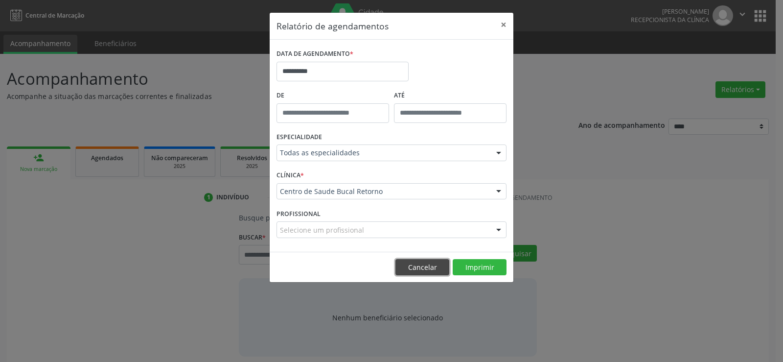
click at [409, 261] on button "Cancelar" at bounding box center [423, 267] width 54 height 17
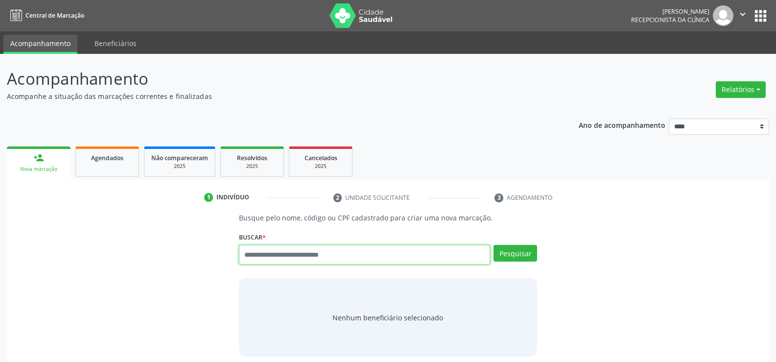
click at [300, 261] on input "text" at bounding box center [364, 255] width 251 height 20
type input "**********"
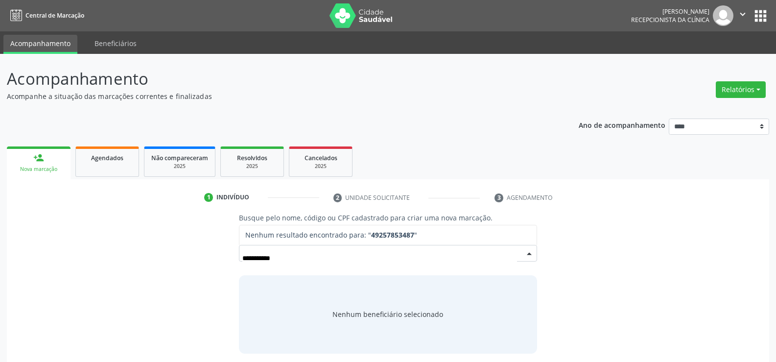
click at [254, 256] on input "**********" at bounding box center [379, 258] width 275 height 20
click at [266, 258] on input "**********" at bounding box center [379, 258] width 275 height 20
click at [265, 258] on input "**********" at bounding box center [379, 258] width 275 height 20
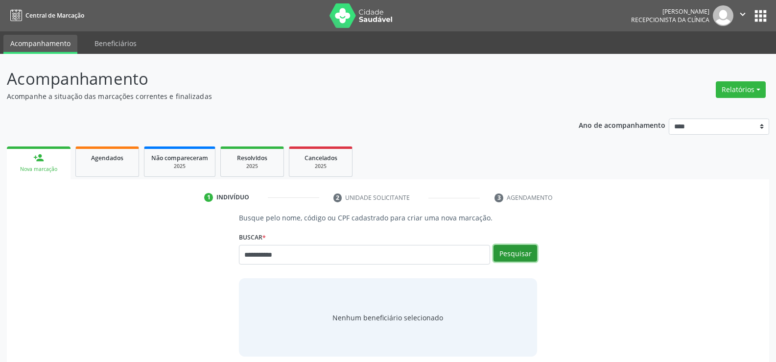
click at [520, 254] on button "Pesquisar" at bounding box center [516, 253] width 44 height 17
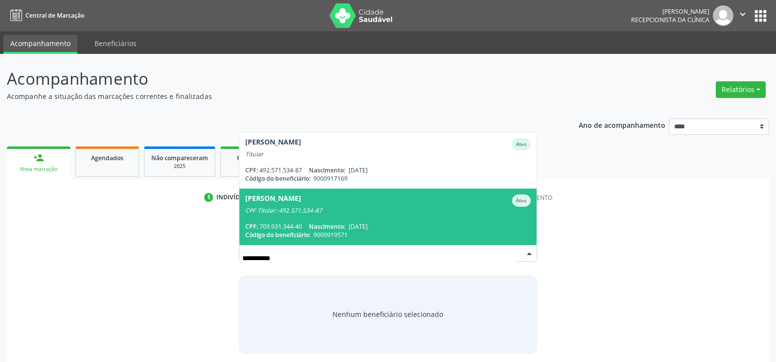
click at [331, 206] on div "Marianni Barbosa Vilela Ativo" at bounding box center [387, 200] width 285 height 12
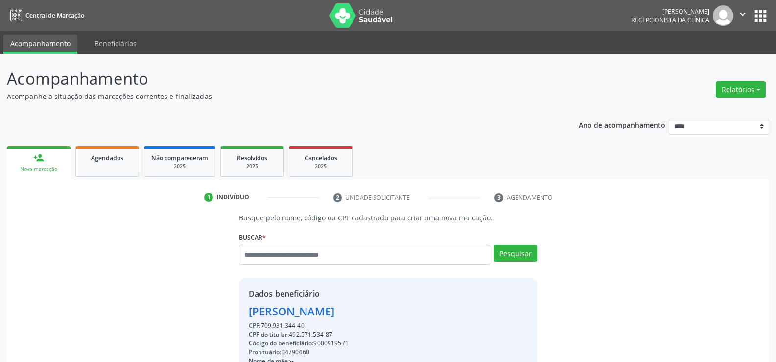
drag, startPoint x: 250, startPoint y: 312, endPoint x: 397, endPoint y: 313, distance: 146.4
click at [378, 313] on div "Marianni Barbosa Vilela" at bounding box center [313, 311] width 129 height 16
copy div "Marianni Barbosa Vilela"
click at [244, 163] on div "2025" at bounding box center [252, 166] width 49 height 7
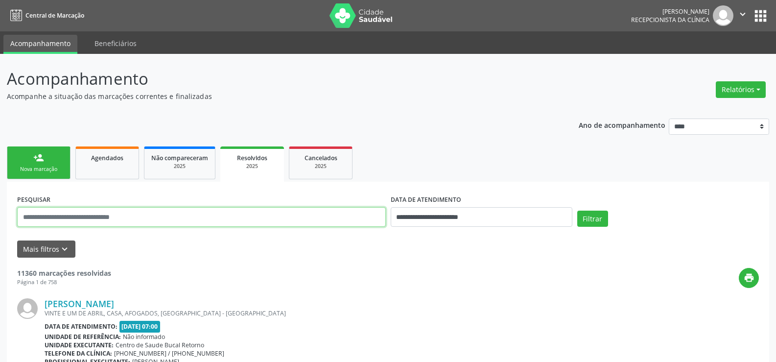
paste input "**********"
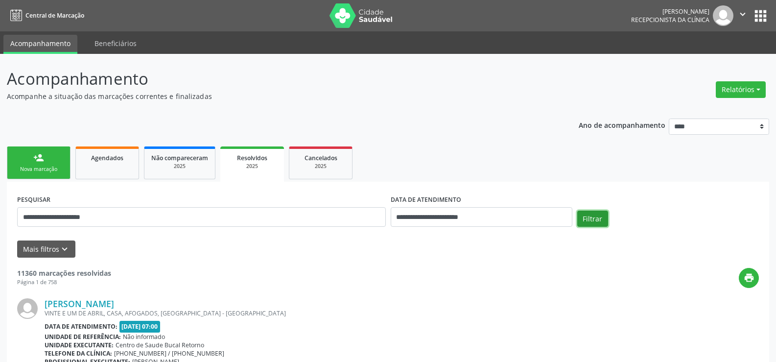
click at [600, 217] on button "Filtrar" at bounding box center [592, 219] width 31 height 17
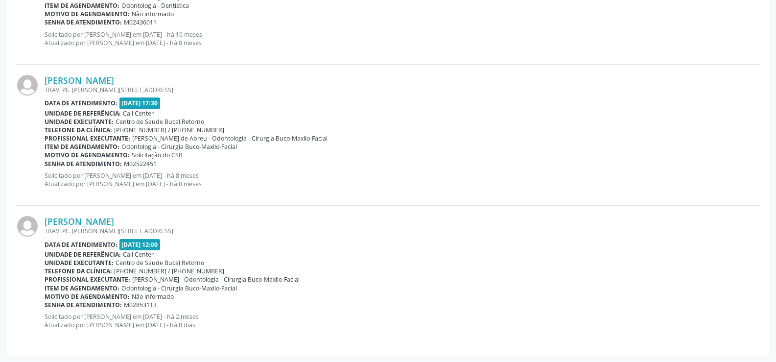
scroll to position [375, 0]
drag, startPoint x: 117, startPoint y: 240, endPoint x: 190, endPoint y: 239, distance: 73.4
click at [190, 239] on div "Data de atendimento: 11/09/2025 - 12:00" at bounding box center [402, 242] width 714 height 11
click at [190, 256] on div "Unidade de referência: Call Center" at bounding box center [402, 253] width 714 height 8
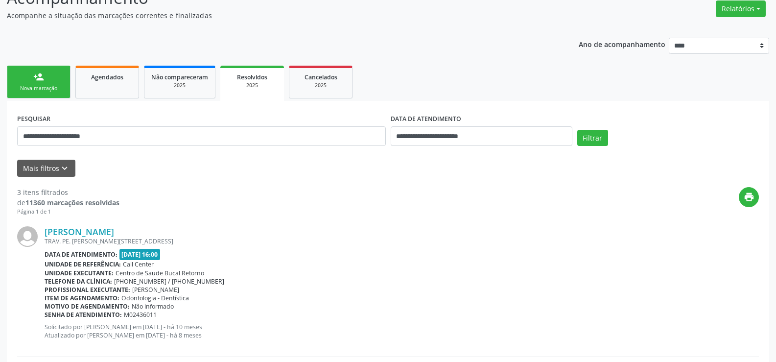
scroll to position [0, 0]
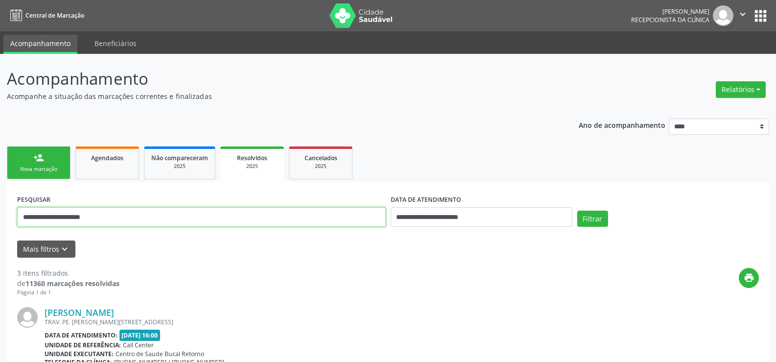
drag, startPoint x: 111, startPoint y: 220, endPoint x: 0, endPoint y: 222, distance: 110.7
type input "**********"
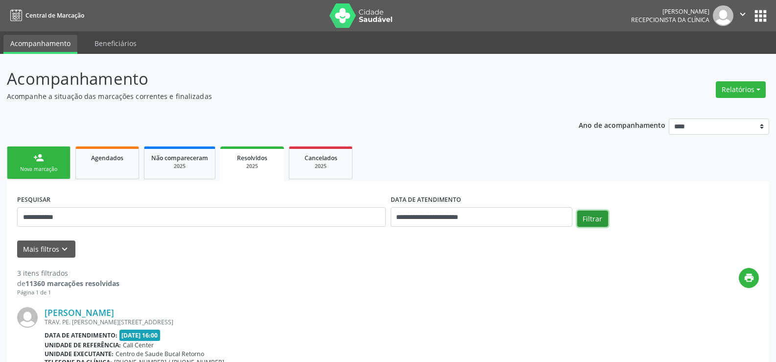
click at [586, 216] on button "Filtrar" at bounding box center [592, 219] width 31 height 17
click at [745, 98] on div "Relatórios Agendamentos Procedimentos realizados" at bounding box center [740, 90] width 57 height 24
click at [742, 94] on button "Relatórios" at bounding box center [741, 89] width 50 height 17
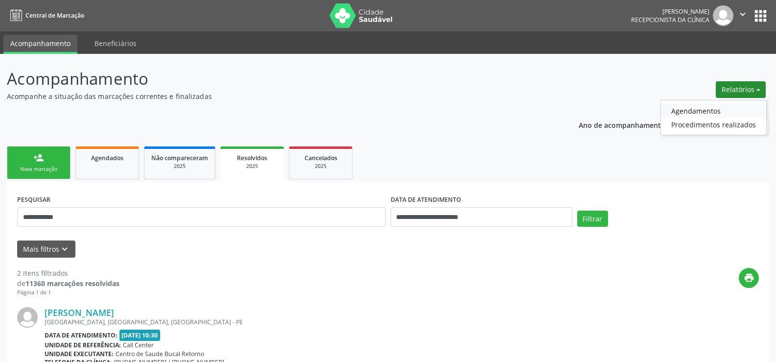
click at [717, 111] on link "Agendamentos" at bounding box center [713, 111] width 105 height 14
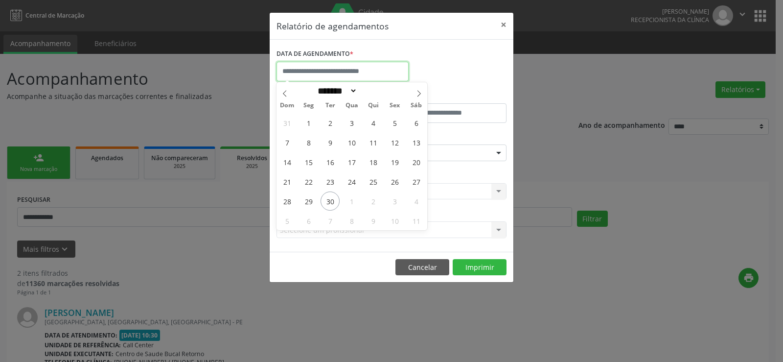
click at [318, 71] on input "text" at bounding box center [343, 72] width 132 height 20
click at [329, 205] on span "30" at bounding box center [330, 200] width 19 height 19
type input "**********"
click at [329, 205] on span "30" at bounding box center [330, 200] width 19 height 19
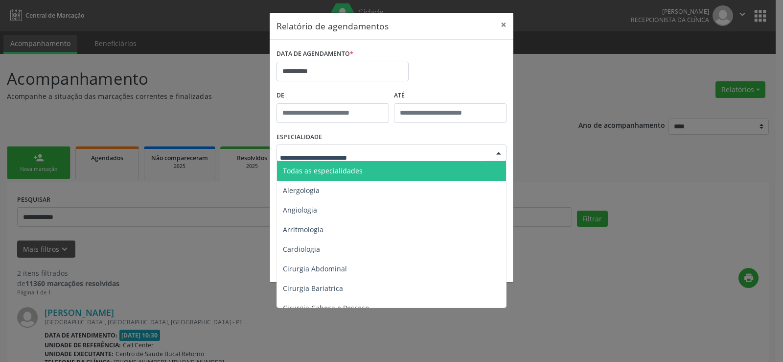
click at [338, 166] on span "Todas as especialidades" at bounding box center [323, 170] width 80 height 9
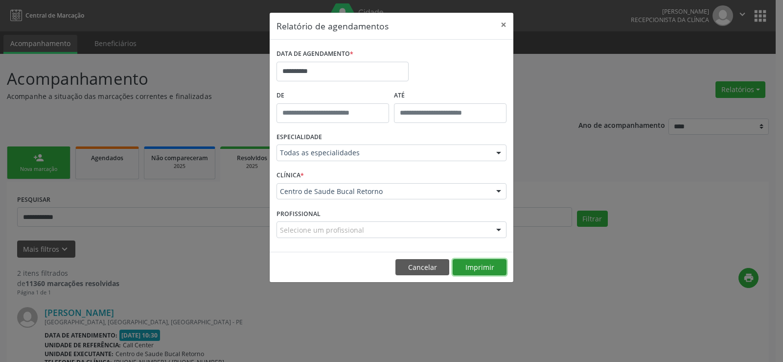
click at [469, 270] on button "Imprimir" at bounding box center [480, 267] width 54 height 17
click at [423, 263] on button "Cancelar" at bounding box center [423, 267] width 54 height 17
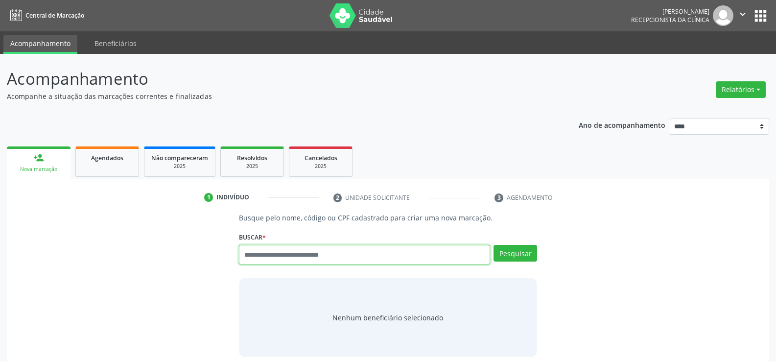
click at [252, 251] on input "text" at bounding box center [364, 255] width 251 height 20
type input "*"
type input "**********"
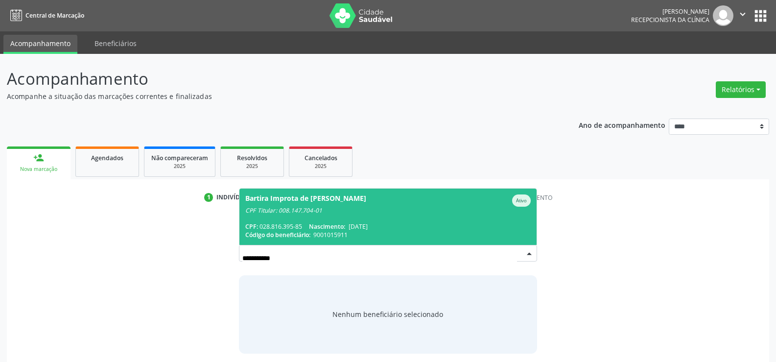
click at [275, 220] on span "Bartira Improta de Oliveira Mendona Ativo CPF Titular: 008.147.704-01 CPF: 028.…" at bounding box center [387, 217] width 297 height 56
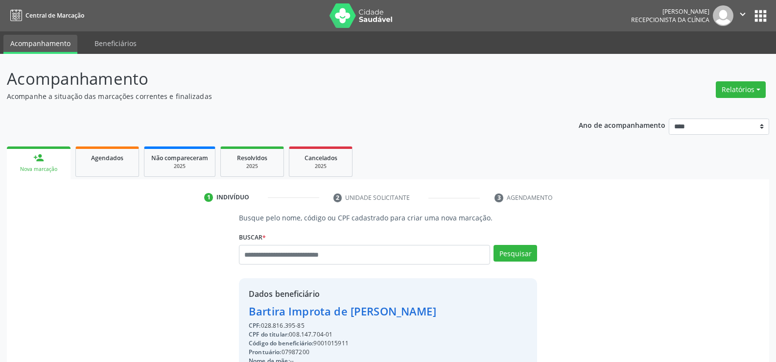
drag, startPoint x: 310, startPoint y: 325, endPoint x: 197, endPoint y: 309, distance: 114.2
click at [197, 309] on div "Busque pelo nome, código ou CPF cadastrado para criar uma nova marcação. Buscar…" at bounding box center [388, 340] width 749 height 254
copy div "Bartira Improta de Oliveira Mendona CPF: 028.816.395-85"
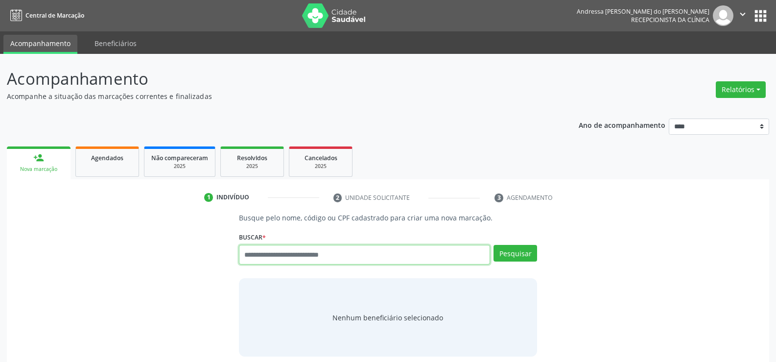
click at [244, 249] on input "text" at bounding box center [364, 255] width 251 height 20
type input "**********"
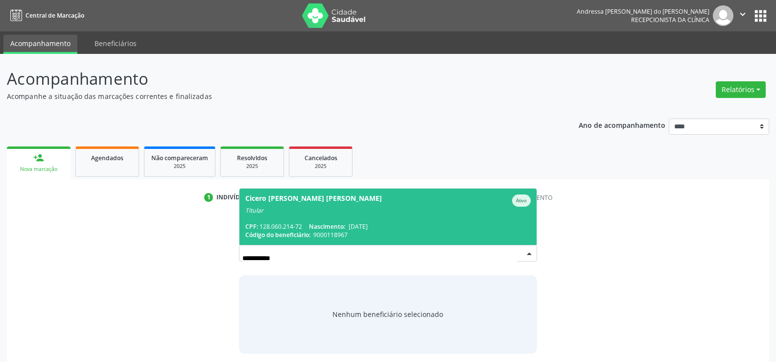
click at [416, 209] on div "Titular" at bounding box center [387, 211] width 285 height 8
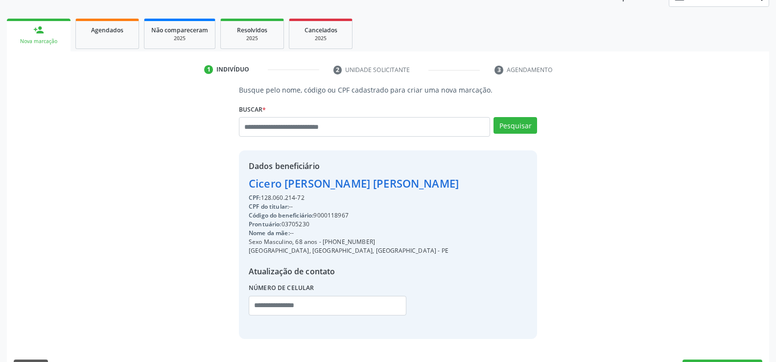
scroll to position [155, 0]
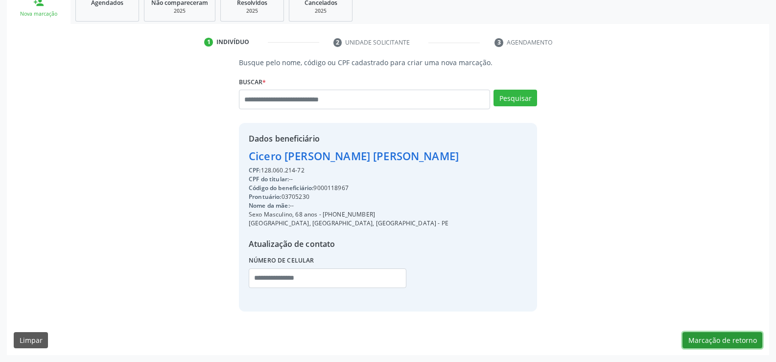
click at [722, 339] on button "Marcação de retorno" at bounding box center [723, 340] width 80 height 17
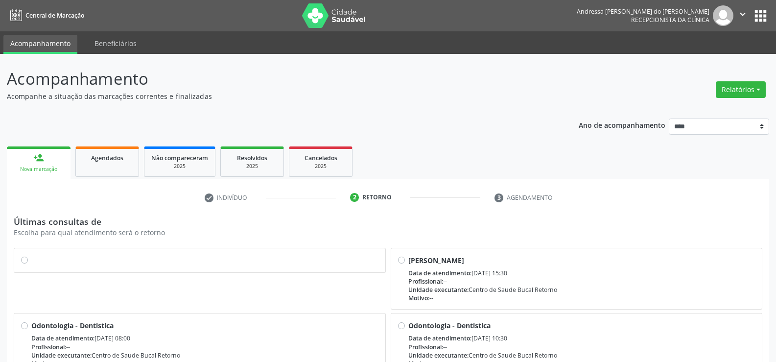
drag, startPoint x: 25, startPoint y: 260, endPoint x: 315, endPoint y: 271, distance: 290.6
click at [31, 255] on label at bounding box center [204, 255] width 347 height 0
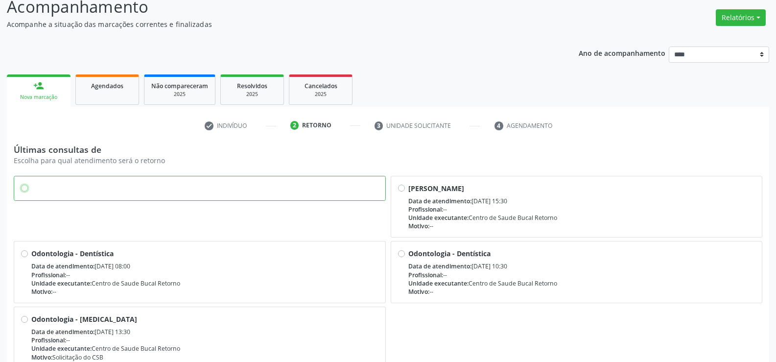
scroll to position [133, 0]
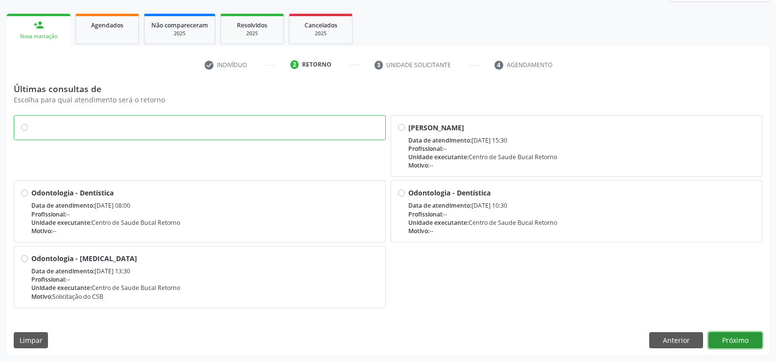
click at [732, 342] on button "Próximo" at bounding box center [736, 340] width 54 height 17
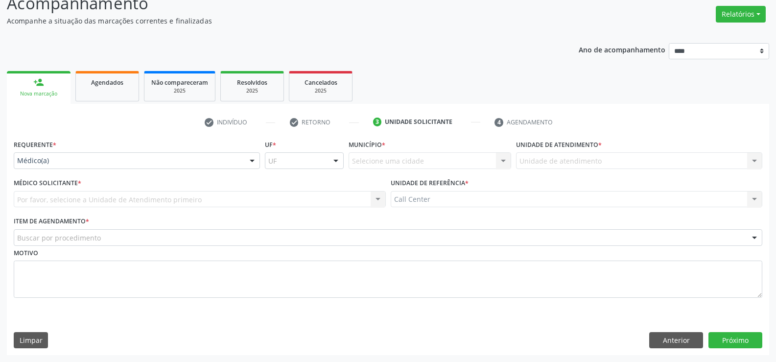
scroll to position [75, 0]
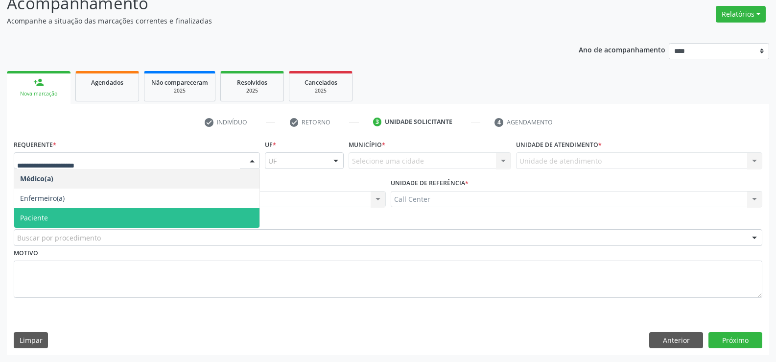
click at [39, 220] on span "Paciente" at bounding box center [34, 217] width 28 height 9
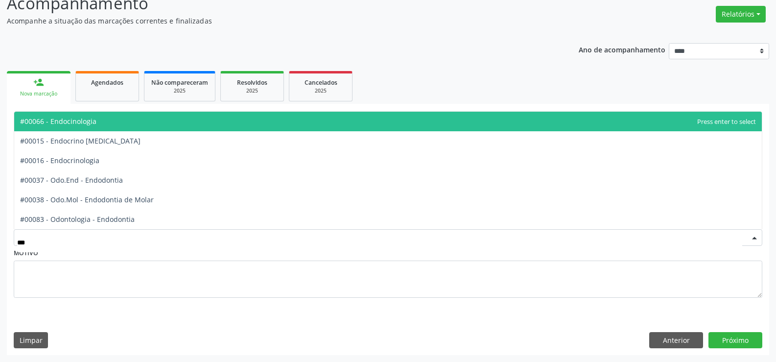
type input "****"
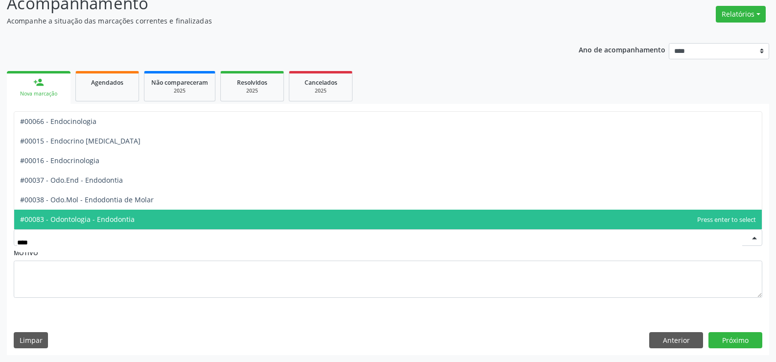
click at [54, 217] on span "#00083 - Odontologia - Endodontia" at bounding box center [77, 218] width 115 height 9
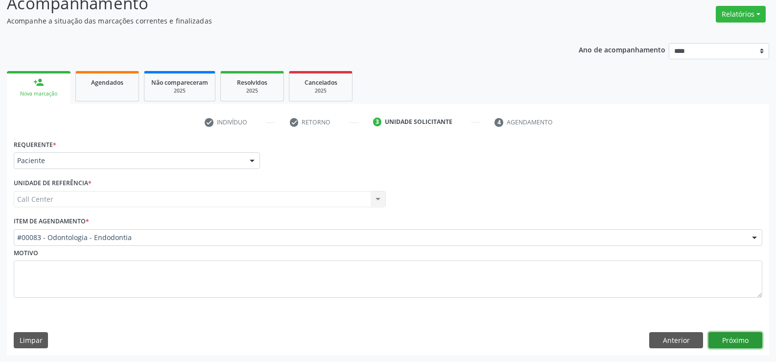
click at [746, 339] on button "Próximo" at bounding box center [736, 340] width 54 height 17
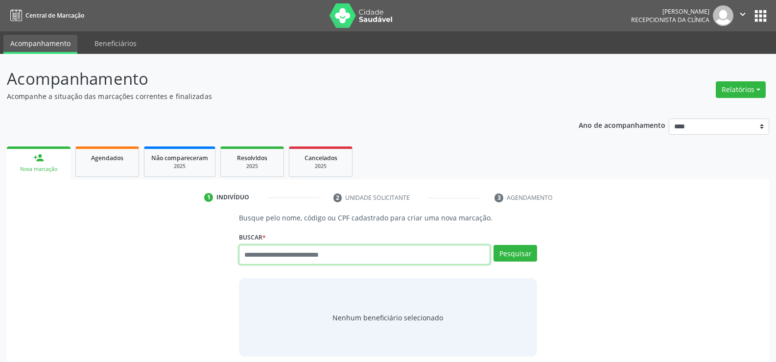
click at [298, 259] on input "text" at bounding box center [364, 255] width 251 height 20
type input "**********"
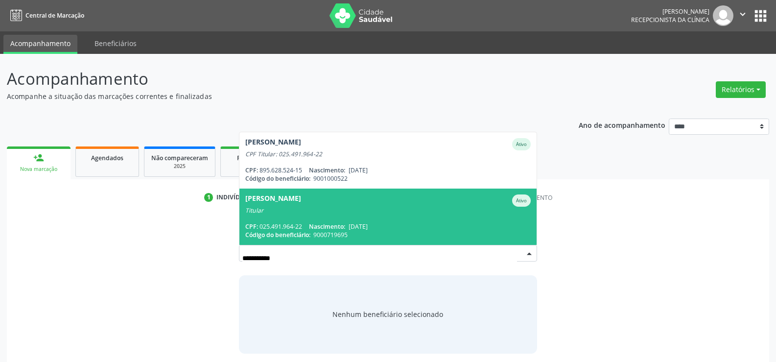
click at [312, 209] on div "Titular" at bounding box center [387, 211] width 285 height 8
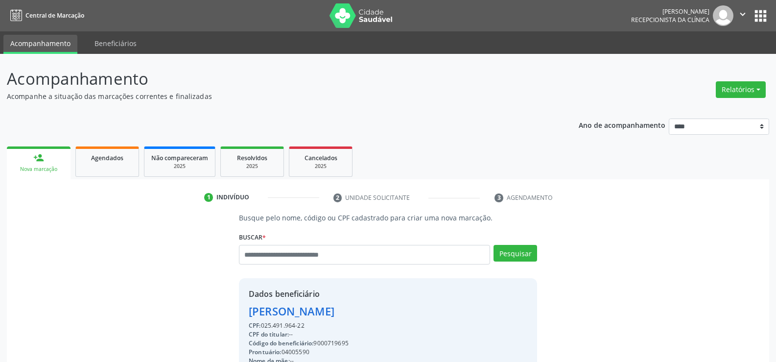
drag, startPoint x: 250, startPoint y: 310, endPoint x: 410, endPoint y: 306, distance: 160.2
copy div "Jakilene Maria B Rodrigues"
click at [123, 153] on div "Agendados" at bounding box center [107, 157] width 49 height 10
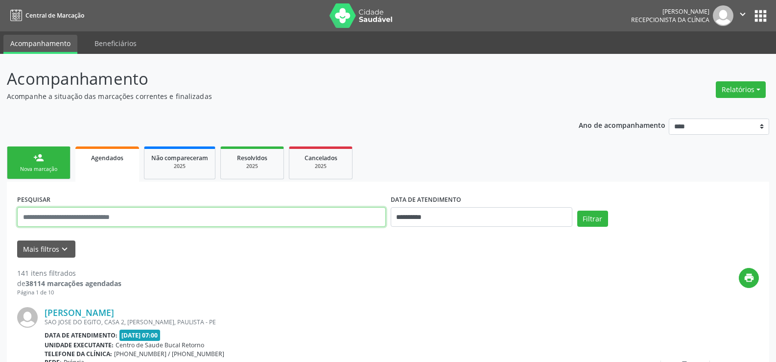
click at [91, 210] on input "text" at bounding box center [201, 217] width 369 height 20
click at [91, 211] on input "text" at bounding box center [201, 217] width 369 height 20
paste input "**********"
type input "**********"
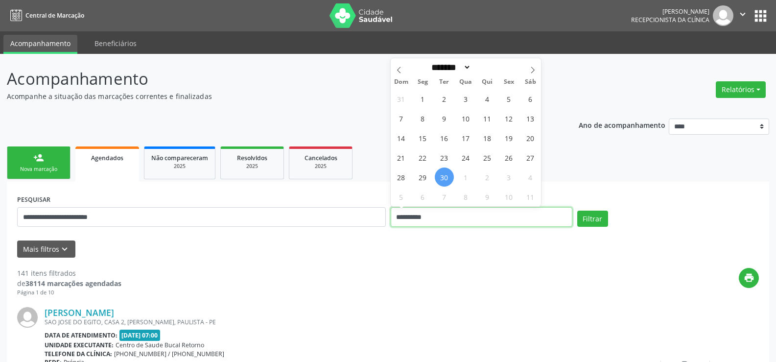
drag, startPoint x: 395, startPoint y: 219, endPoint x: 364, endPoint y: 220, distance: 30.4
click at [364, 220] on div "**********" at bounding box center [388, 213] width 747 height 42
click at [577, 211] on button "Filtrar" at bounding box center [592, 219] width 31 height 17
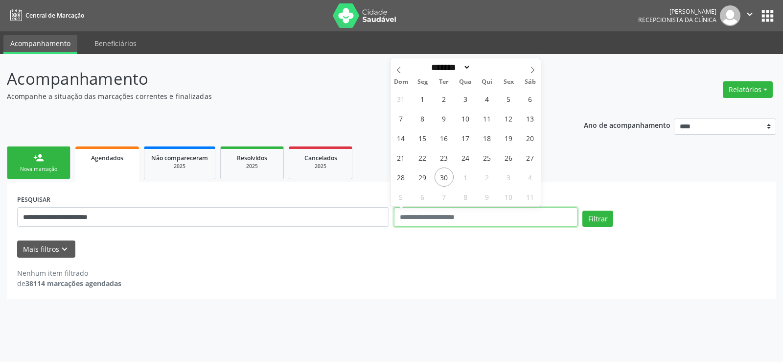
click at [583, 211] on button "Filtrar" at bounding box center [598, 219] width 31 height 17
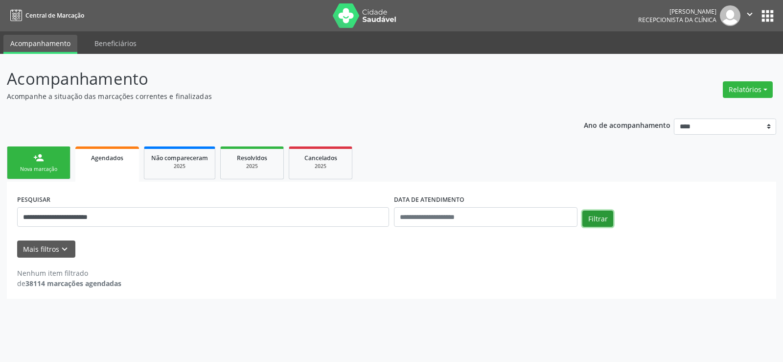
click at [600, 217] on button "Filtrar" at bounding box center [598, 219] width 31 height 17
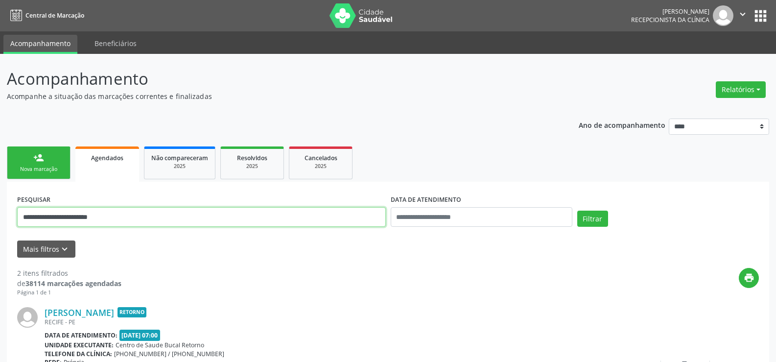
drag, startPoint x: 118, startPoint y: 218, endPoint x: 0, endPoint y: 216, distance: 117.5
click at [0, 216] on div "**********" at bounding box center [388, 329] width 776 height 550
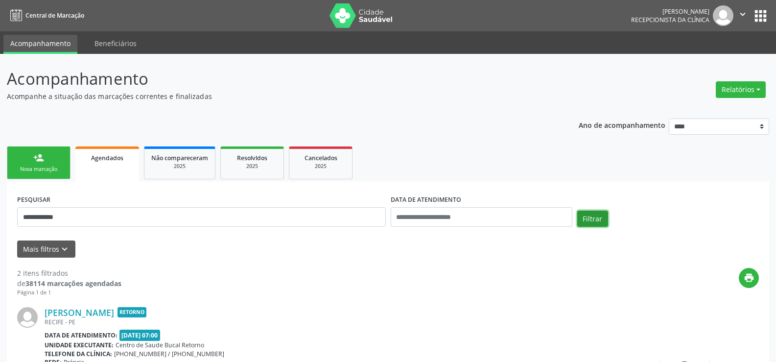
click at [594, 220] on button "Filtrar" at bounding box center [592, 219] width 31 height 17
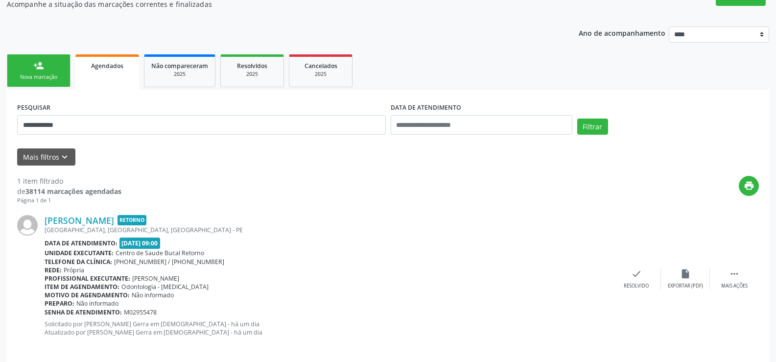
scroll to position [101, 0]
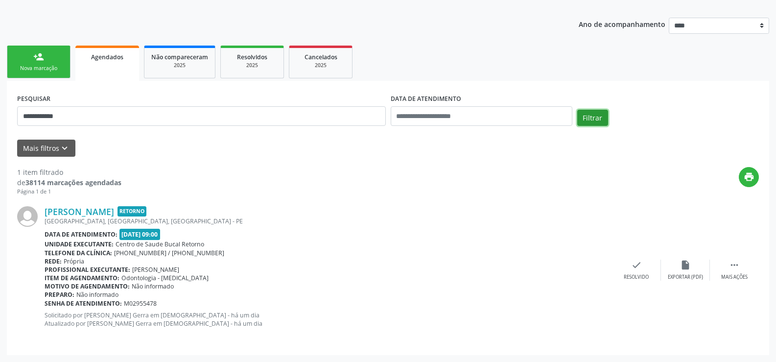
click at [596, 122] on button "Filtrar" at bounding box center [592, 118] width 31 height 17
click at [591, 118] on button "Filtrar" at bounding box center [592, 118] width 31 height 17
click at [603, 118] on button "Filtrar" at bounding box center [592, 118] width 31 height 17
click at [114, 211] on link "Cicero Tiago da Silva Gomes" at bounding box center [80, 211] width 70 height 11
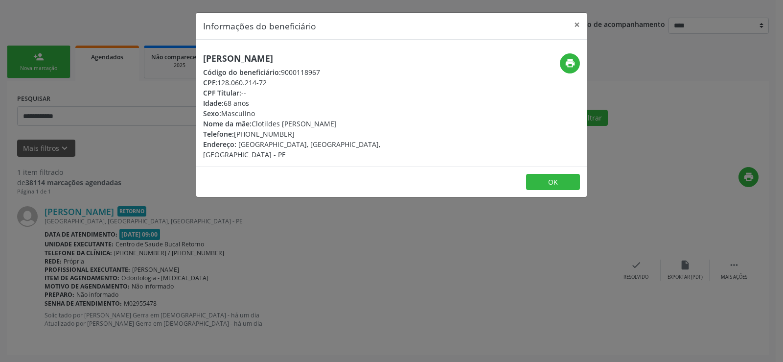
drag, startPoint x: 205, startPoint y: 59, endPoint x: 353, endPoint y: 57, distance: 148.4
click at [353, 57] on h5 "Cicero Tiago da Silva Gomes" at bounding box center [326, 58] width 247 height 10
copy h5 "Cicero Tiago da Silva Gomes"
click at [135, 118] on div "Informações do beneficiário × Cicero Tiago da Silva Gomes Código do beneficiári…" at bounding box center [391, 181] width 783 height 362
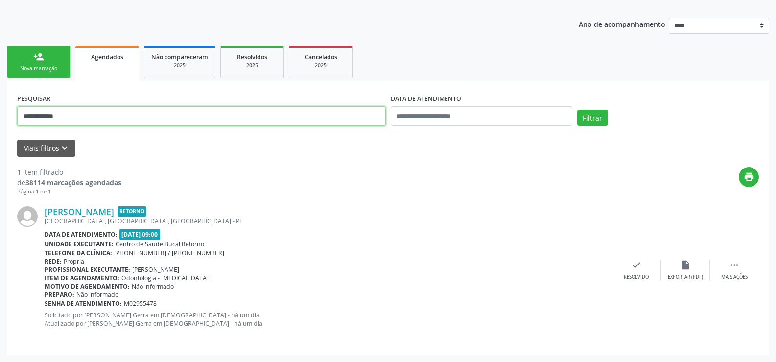
click at [135, 115] on input "**********" at bounding box center [201, 116] width 369 height 20
drag, startPoint x: 135, startPoint y: 115, endPoint x: 0, endPoint y: 110, distance: 135.2
click at [0, 110] on div "**********" at bounding box center [388, 157] width 776 height 409
paste input "**********"
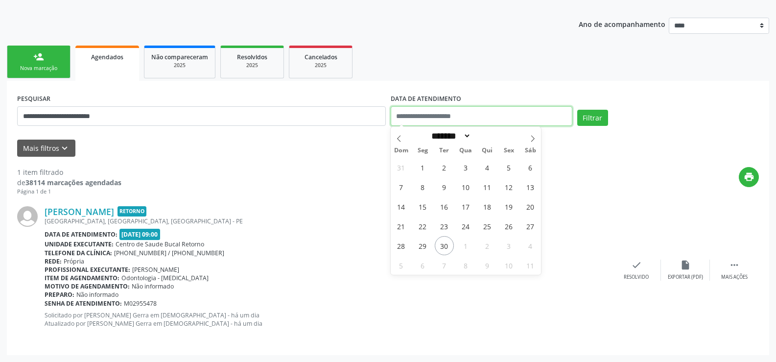
click at [577, 110] on button "Filtrar" at bounding box center [592, 118] width 31 height 17
click at [591, 121] on button "Filtrar" at bounding box center [592, 118] width 31 height 17
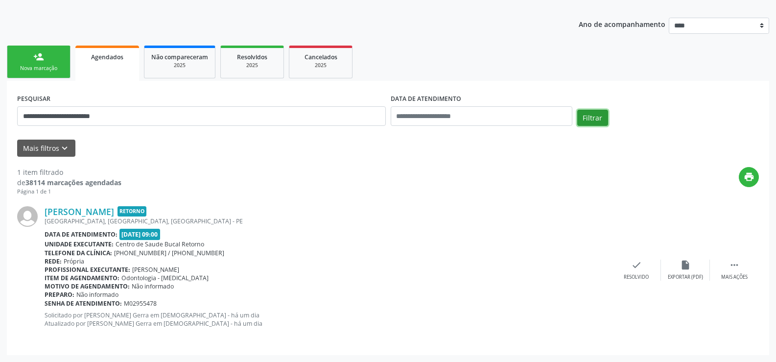
click at [592, 117] on button "Filtrar" at bounding box center [592, 118] width 31 height 17
click at [587, 121] on button "Filtrar" at bounding box center [592, 118] width 31 height 17
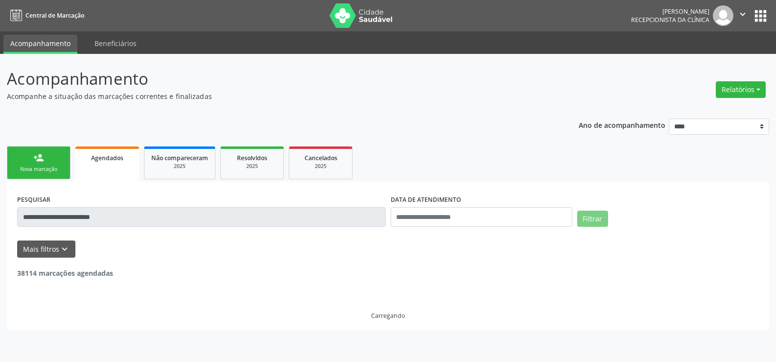
scroll to position [0, 0]
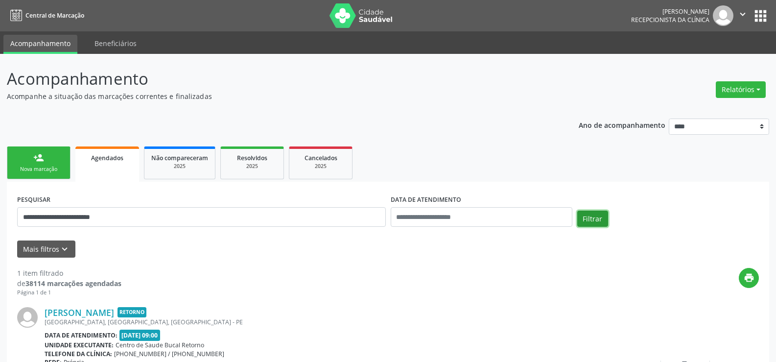
click at [592, 216] on button "Filtrar" at bounding box center [592, 219] width 31 height 17
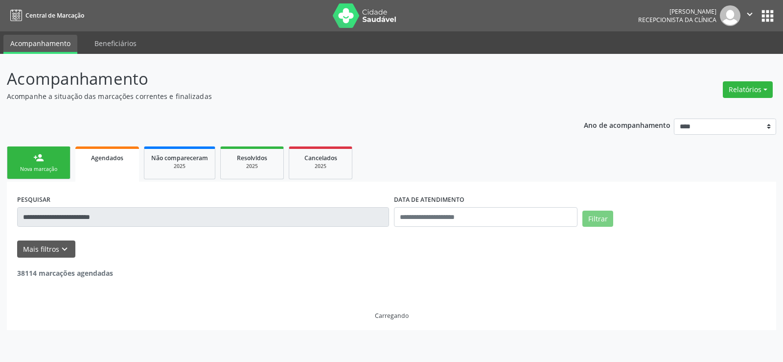
click at [592, 217] on button "Filtrar" at bounding box center [598, 219] width 31 height 17
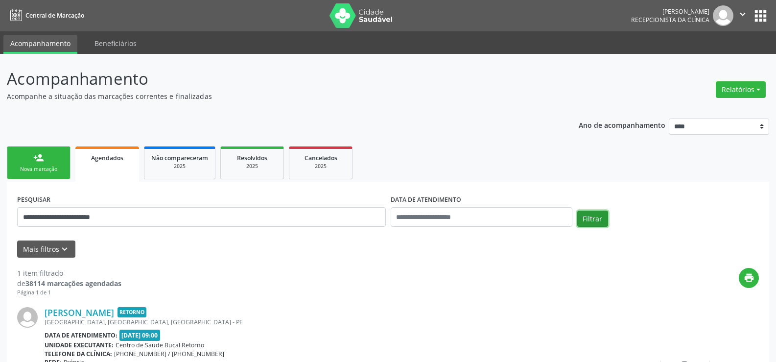
click at [592, 217] on button "Filtrar" at bounding box center [592, 219] width 31 height 17
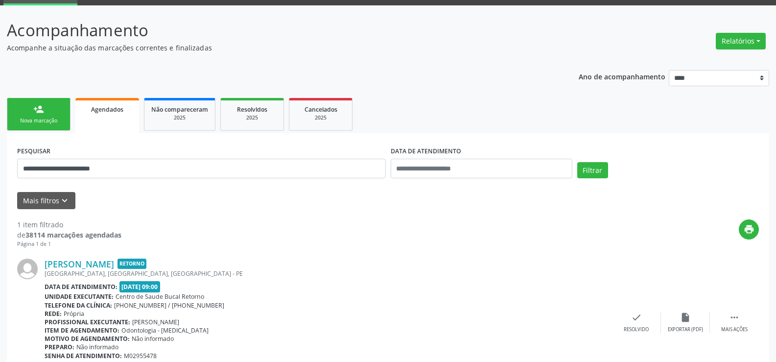
scroll to position [101, 0]
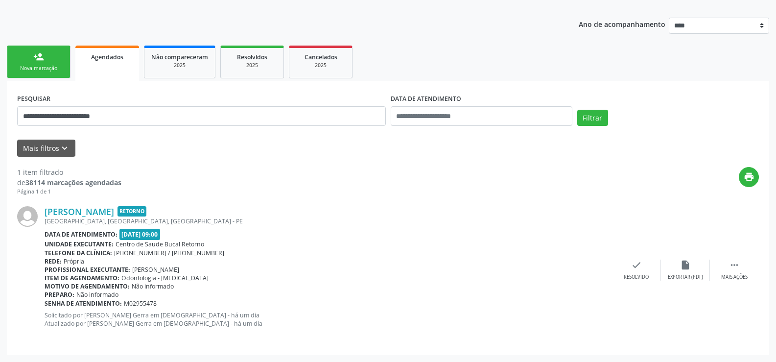
click at [592, 129] on div "Filtrar" at bounding box center [668, 122] width 187 height 24
click at [587, 116] on button "Filtrar" at bounding box center [592, 118] width 31 height 17
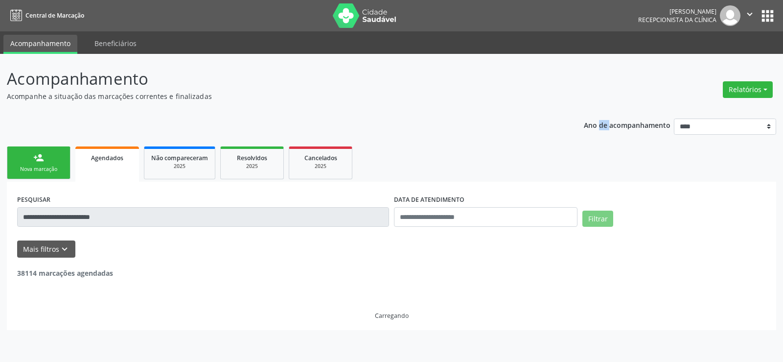
click at [587, 116] on div "Ano de acompanhamento **** **** **** **** ****" at bounding box center [680, 128] width 192 height 33
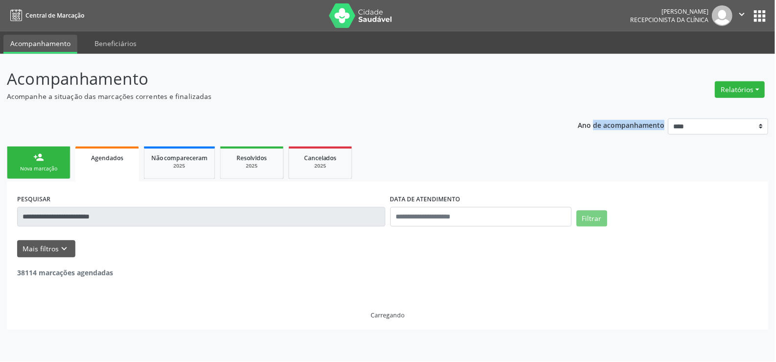
click at [599, 225] on button "Filtrar" at bounding box center [592, 219] width 31 height 17
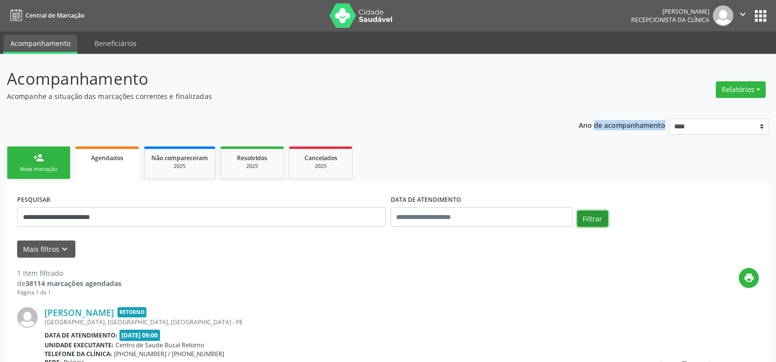
click at [600, 225] on button "Filtrar" at bounding box center [592, 219] width 31 height 17
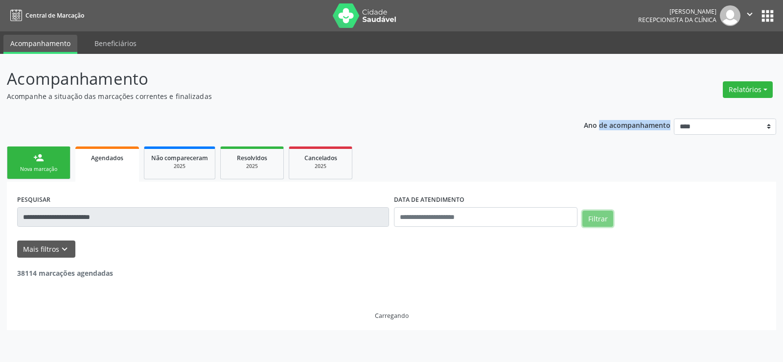
click at [601, 221] on button "Filtrar" at bounding box center [598, 219] width 31 height 17
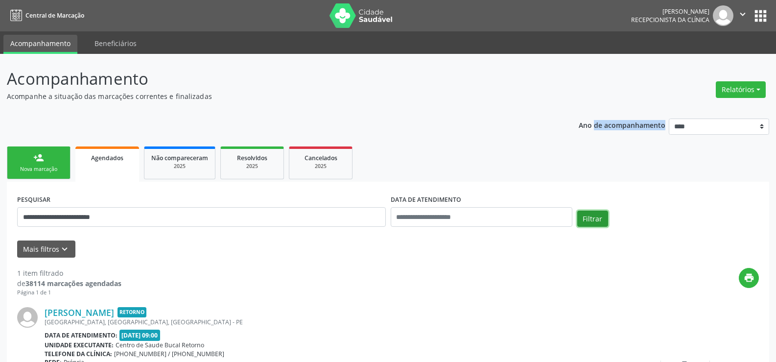
click at [601, 221] on button "Filtrar" at bounding box center [592, 219] width 31 height 17
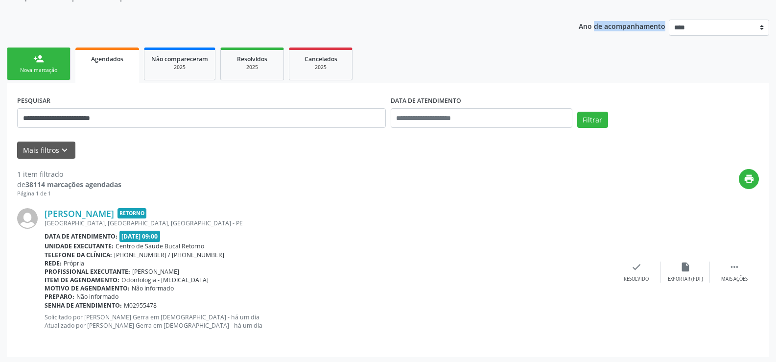
scroll to position [101, 0]
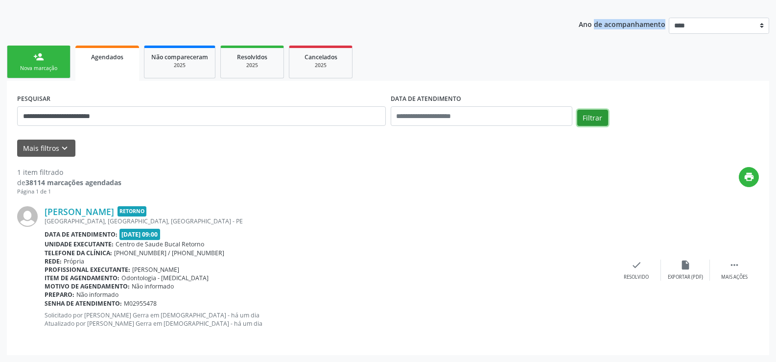
click at [587, 119] on button "Filtrar" at bounding box center [592, 118] width 31 height 17
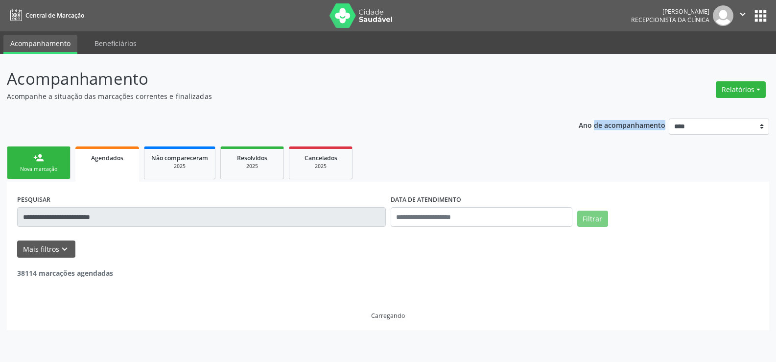
scroll to position [0, 0]
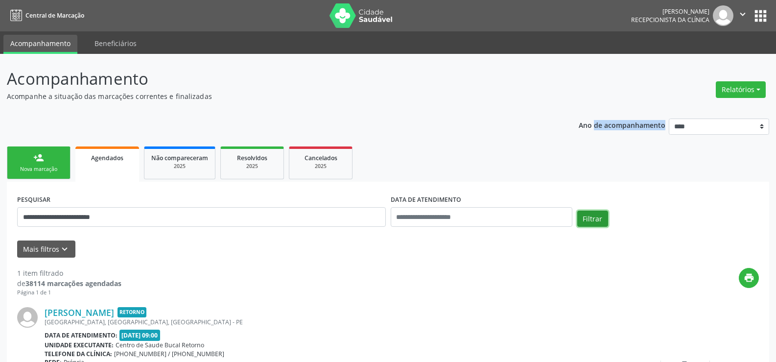
click at [592, 220] on button "Filtrar" at bounding box center [592, 219] width 31 height 17
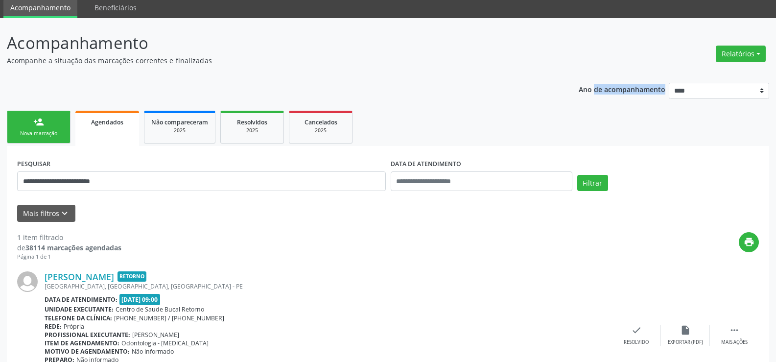
scroll to position [101, 0]
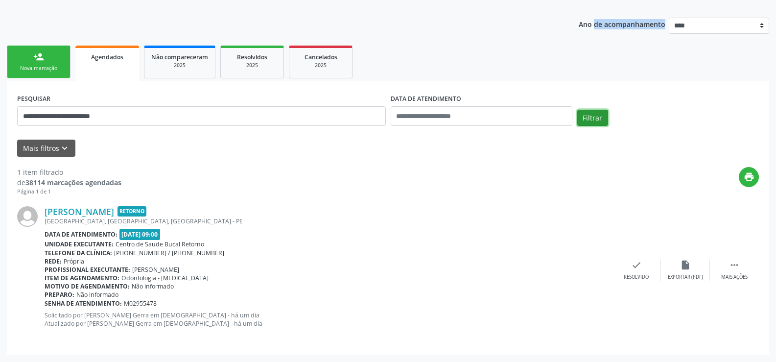
click at [592, 122] on button "Filtrar" at bounding box center [592, 118] width 31 height 17
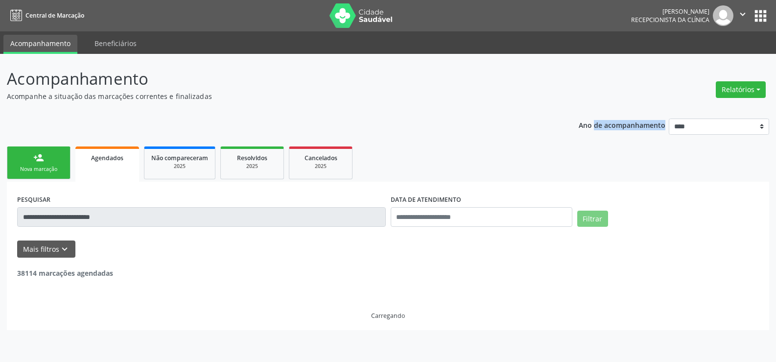
scroll to position [0, 0]
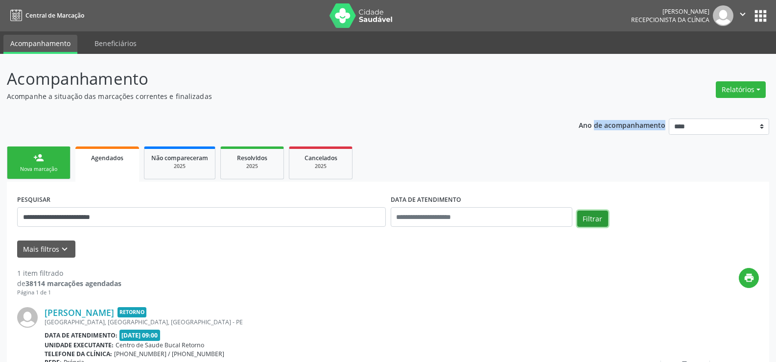
click at [601, 216] on button "Filtrar" at bounding box center [592, 219] width 31 height 17
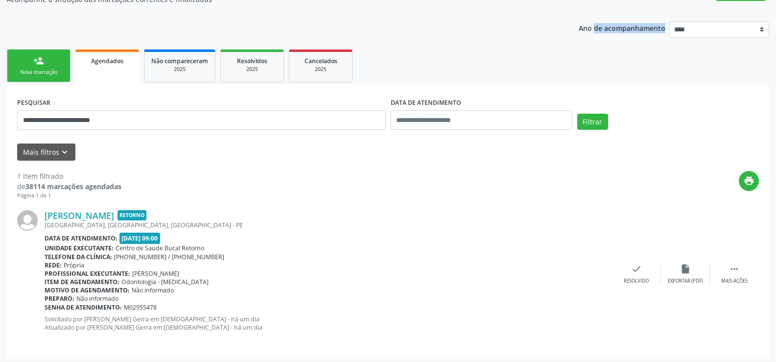
scroll to position [101, 0]
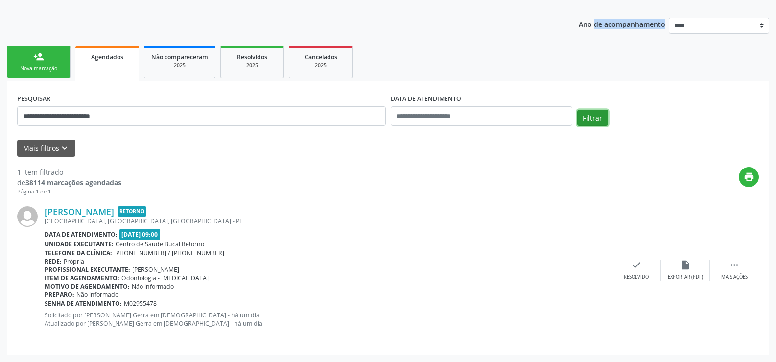
click at [595, 118] on button "Filtrar" at bounding box center [592, 118] width 31 height 17
click at [586, 117] on button "Filtrar" at bounding box center [592, 118] width 31 height 17
click at [594, 119] on button "Filtrar" at bounding box center [592, 118] width 31 height 17
click at [594, 122] on button "Filtrar" at bounding box center [592, 118] width 31 height 17
click at [596, 116] on button "Filtrar" at bounding box center [592, 118] width 31 height 17
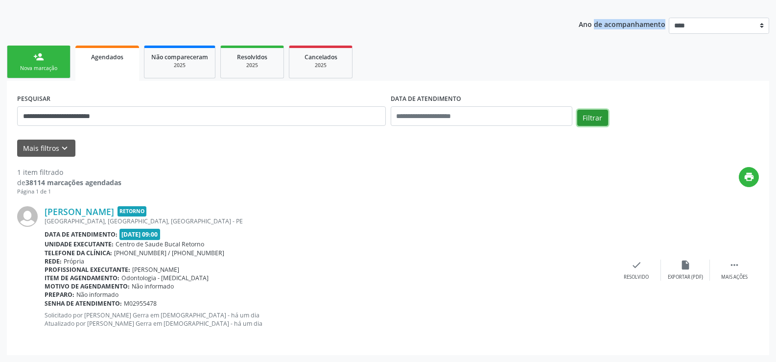
click at [589, 121] on button "Filtrar" at bounding box center [592, 118] width 31 height 17
click at [596, 119] on button "Filtrar" at bounding box center [592, 118] width 31 height 17
click at [594, 117] on button "Filtrar" at bounding box center [592, 118] width 31 height 17
drag, startPoint x: 597, startPoint y: 115, endPoint x: 595, endPoint y: 120, distance: 6.4
click at [598, 115] on button "Filtrar" at bounding box center [592, 118] width 31 height 17
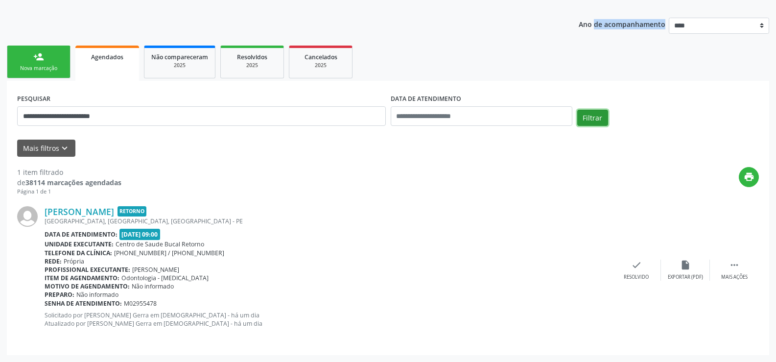
click at [592, 115] on button "Filtrar" at bounding box center [592, 118] width 31 height 17
click at [584, 112] on button "Filtrar" at bounding box center [592, 118] width 31 height 17
click at [588, 118] on button "Filtrar" at bounding box center [592, 118] width 31 height 17
click at [598, 120] on button "Filtrar" at bounding box center [592, 118] width 31 height 17
click at [69, 215] on link "Cicero Tiago da Silva Gomes" at bounding box center [80, 211] width 70 height 11
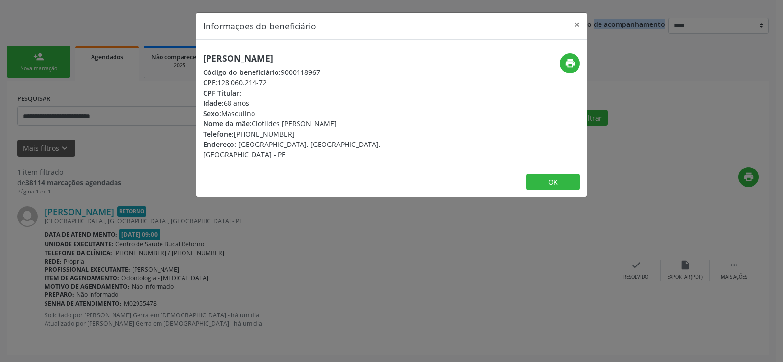
drag, startPoint x: 205, startPoint y: 56, endPoint x: 342, endPoint y: 57, distance: 137.1
click at [342, 57] on h5 "Cicero Tiago da Silva Gomes" at bounding box center [326, 58] width 247 height 10
click at [575, 27] on button "×" at bounding box center [577, 25] width 20 height 24
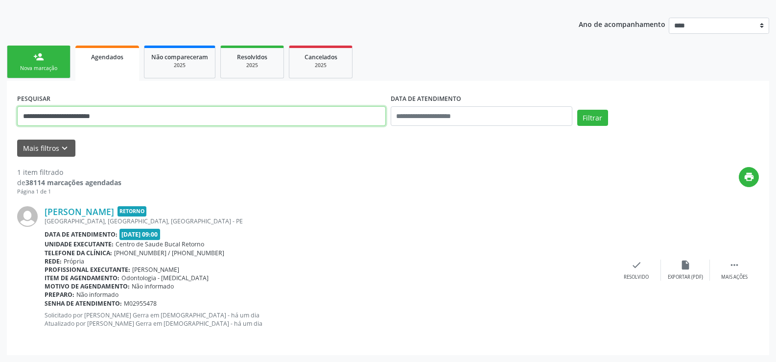
drag, startPoint x: 108, startPoint y: 118, endPoint x: 0, endPoint y: 121, distance: 108.3
click at [0, 121] on div "**********" at bounding box center [388, 157] width 776 height 409
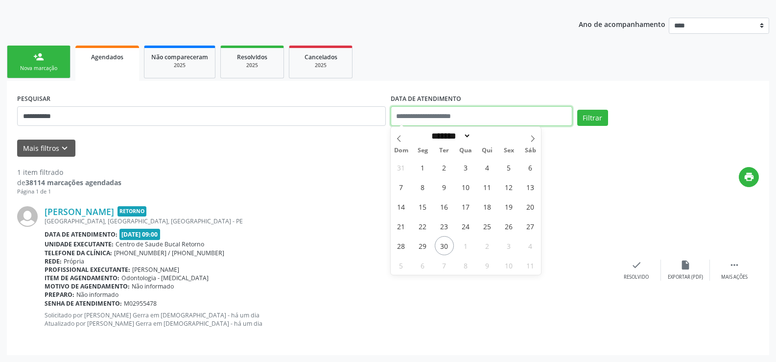
click at [577, 110] on button "Filtrar" at bounding box center [592, 118] width 31 height 17
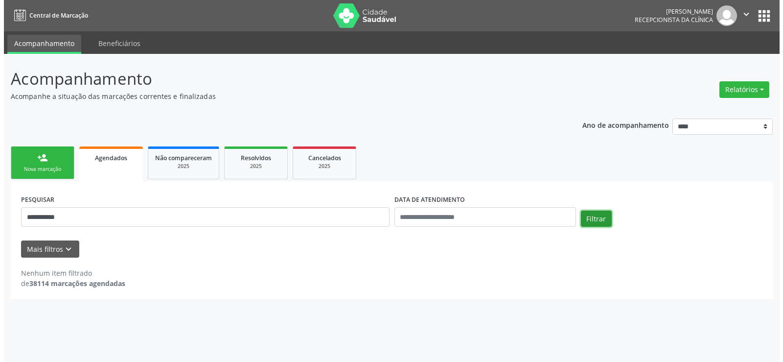
scroll to position [0, 0]
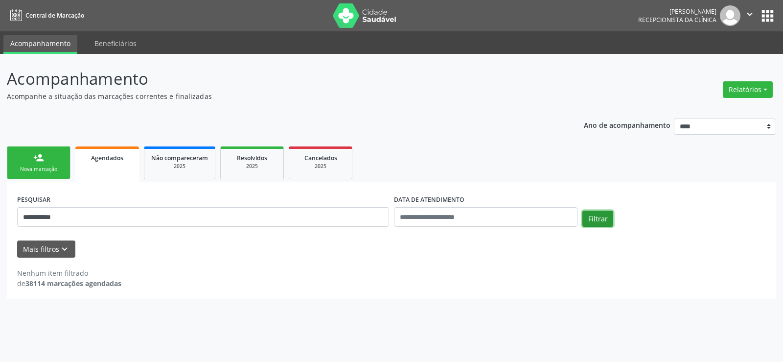
click at [588, 202] on div "**********" at bounding box center [392, 213] width 754 height 42
click at [596, 219] on button "Filtrar" at bounding box center [598, 219] width 31 height 17
click at [592, 219] on button "Filtrar" at bounding box center [598, 219] width 31 height 17
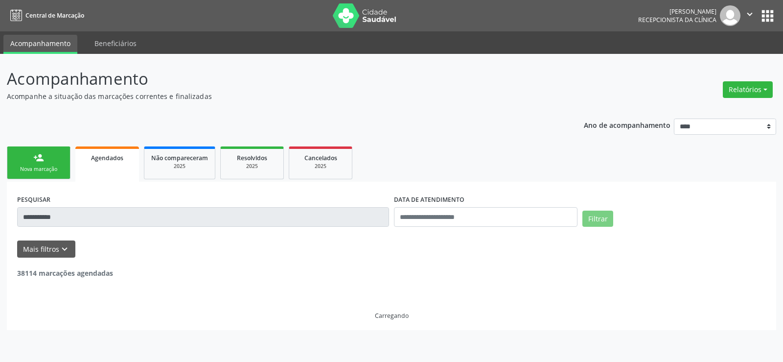
click at [592, 219] on button "Filtrar" at bounding box center [598, 219] width 31 height 17
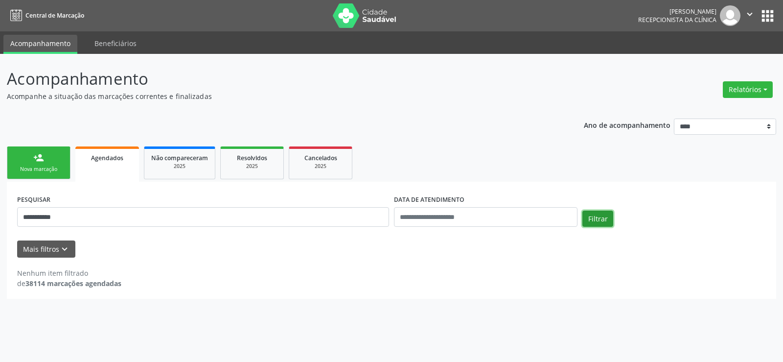
click at [600, 222] on button "Filtrar" at bounding box center [598, 219] width 31 height 17
click at [591, 219] on button "Filtrar" at bounding box center [598, 219] width 31 height 17
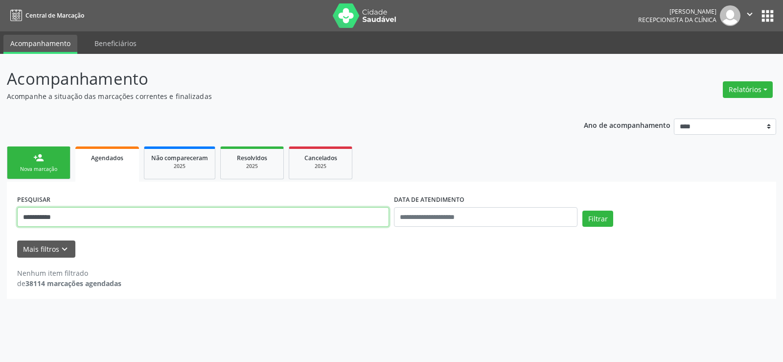
click at [36, 215] on input "**********" at bounding box center [203, 217] width 372 height 20
click at [23, 214] on input "**********" at bounding box center [203, 217] width 372 height 20
drag, startPoint x: 25, startPoint y: 215, endPoint x: 0, endPoint y: 216, distance: 25.5
click at [0, 216] on div "**********" at bounding box center [391, 208] width 783 height 308
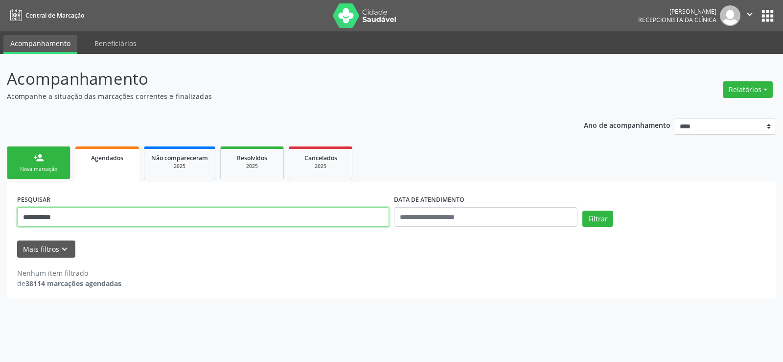
click at [109, 214] on input "**********" at bounding box center [203, 217] width 372 height 20
type input "**********"
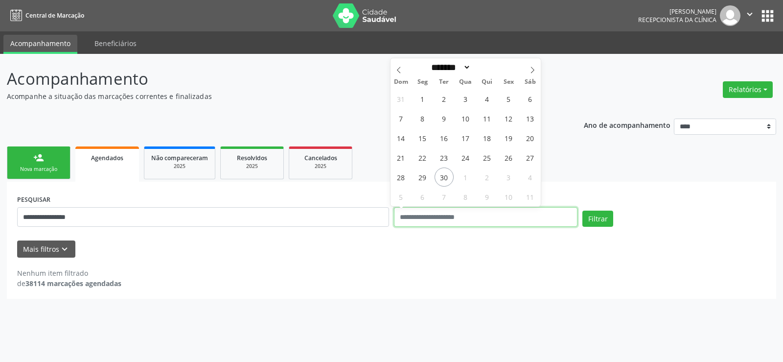
click at [583, 211] on button "Filtrar" at bounding box center [598, 219] width 31 height 17
click at [581, 218] on div "Filtrar" at bounding box center [674, 223] width 189 height 24
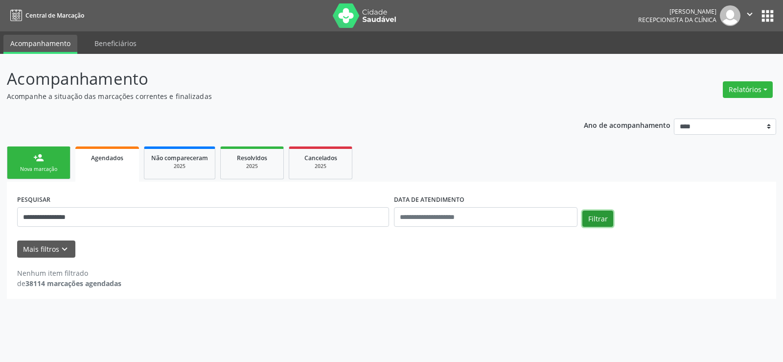
click at [589, 218] on button "Filtrar" at bounding box center [598, 219] width 31 height 17
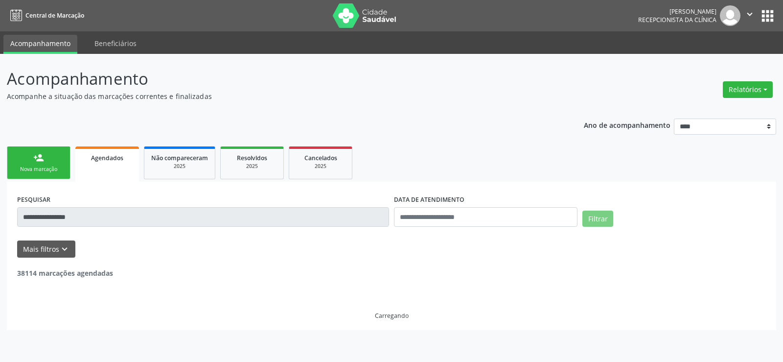
click at [589, 218] on button "Filtrar" at bounding box center [598, 219] width 31 height 17
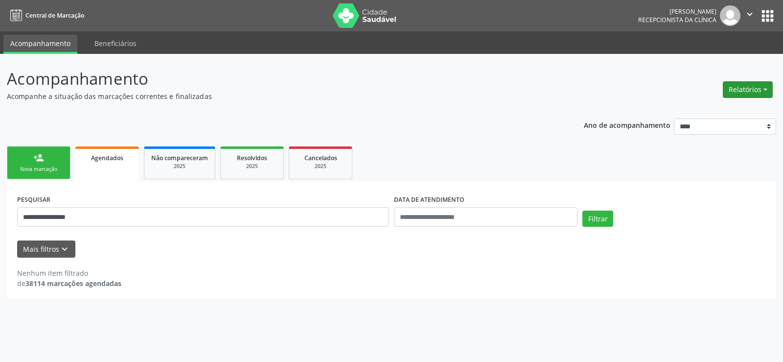
click at [746, 85] on button "Relatórios" at bounding box center [748, 89] width 50 height 17
click at [722, 102] on ul "Agendamentos Procedimentos realizados" at bounding box center [721, 117] width 106 height 35
click at [718, 107] on link "Agendamentos" at bounding box center [720, 111] width 105 height 14
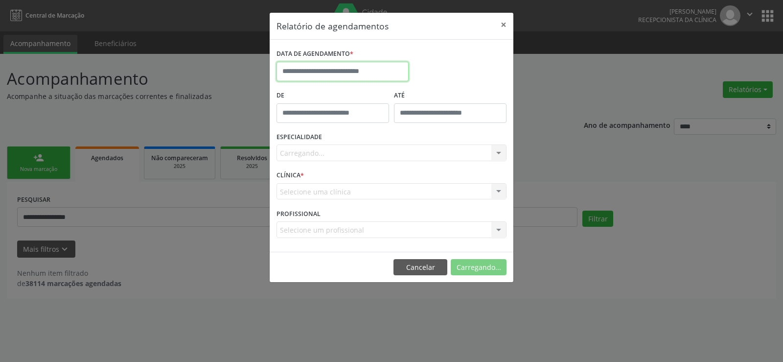
click at [312, 71] on input "text" at bounding box center [343, 72] width 132 height 20
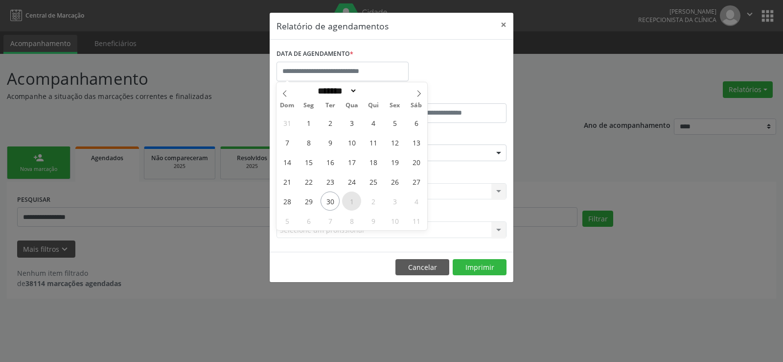
click at [349, 207] on span "1" at bounding box center [351, 200] width 19 height 19
type input "**********"
click at [349, 207] on span "1" at bounding box center [351, 200] width 19 height 19
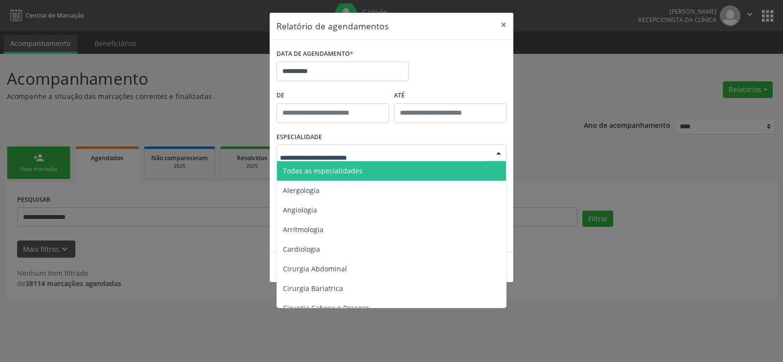
click at [352, 165] on span "Todas as especialidades" at bounding box center [392, 171] width 231 height 20
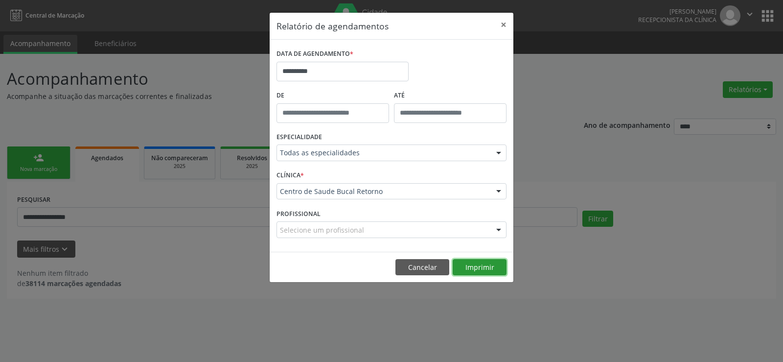
click at [487, 259] on button "Imprimir" at bounding box center [480, 267] width 54 height 17
click at [425, 272] on button "Cancelar" at bounding box center [423, 267] width 54 height 17
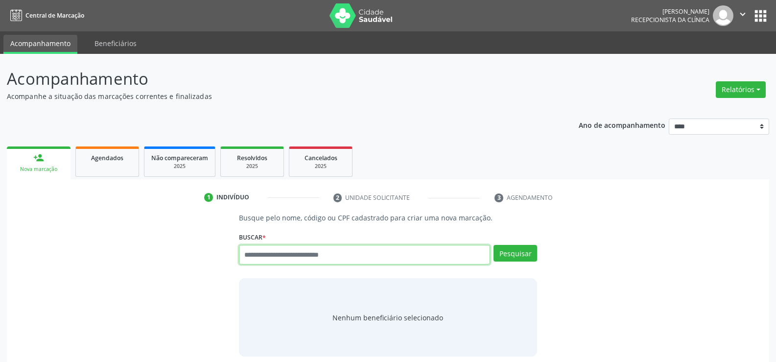
click at [260, 256] on input "text" at bounding box center [364, 255] width 251 height 20
type input "**********"
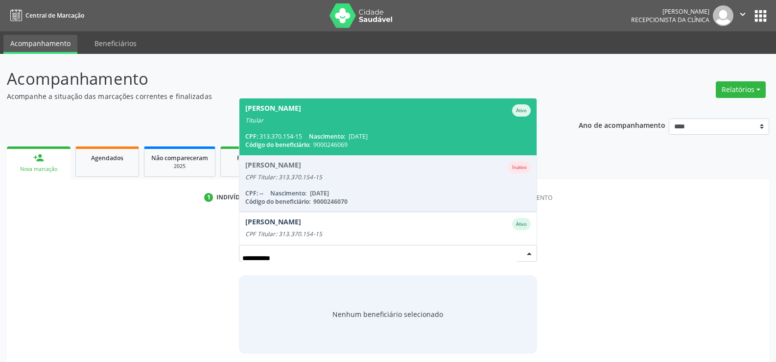
click at [297, 125] on span "Gilson Barros da Rocha Ativo Titular CPF: 313.370.154-15 Nascimento: 17/09/1956…" at bounding box center [387, 126] width 297 height 56
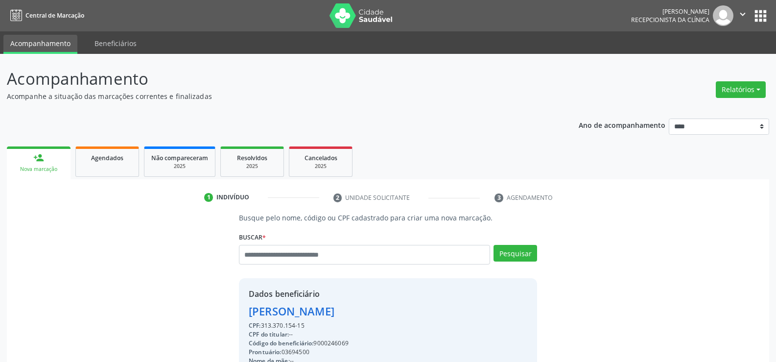
drag, startPoint x: 305, startPoint y: 324, endPoint x: 239, endPoint y: 309, distance: 67.2
copy div "Gilson Barros da Rocha CPF: 313.370.154-15"
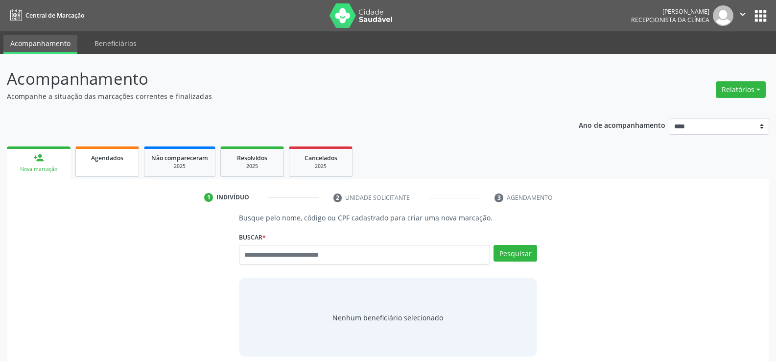
click at [98, 156] on span "Agendados" at bounding box center [107, 158] width 32 height 8
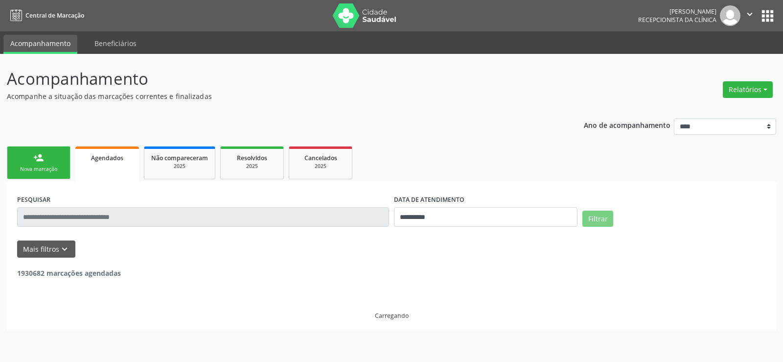
click at [102, 217] on input "text" at bounding box center [203, 217] width 372 height 20
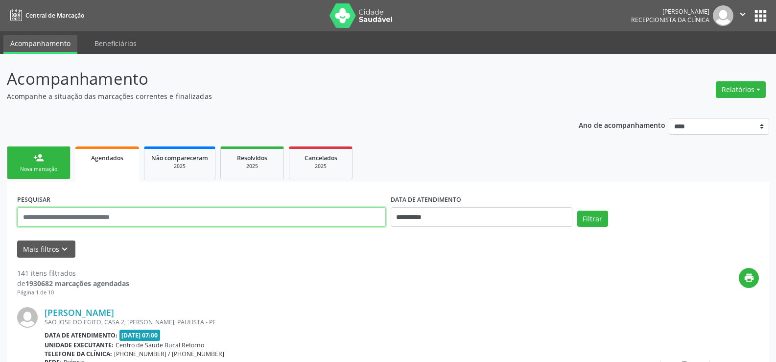
drag, startPoint x: 102, startPoint y: 217, endPoint x: 41, endPoint y: 215, distance: 61.3
click at [41, 215] on input "text" at bounding box center [201, 217] width 369 height 20
click at [42, 216] on input "**********" at bounding box center [201, 217] width 369 height 20
type input "**********"
click at [577, 211] on button "Filtrar" at bounding box center [592, 219] width 31 height 17
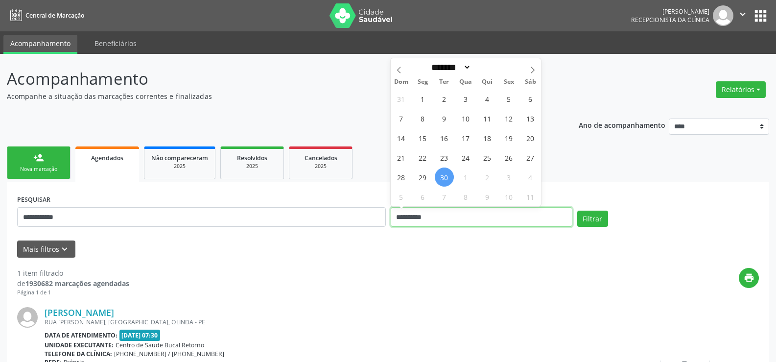
drag, startPoint x: 453, startPoint y: 210, endPoint x: 354, endPoint y: 217, distance: 99.7
click at [354, 217] on div "**********" at bounding box center [388, 213] width 747 height 42
click at [577, 211] on button "Filtrar" at bounding box center [592, 219] width 31 height 17
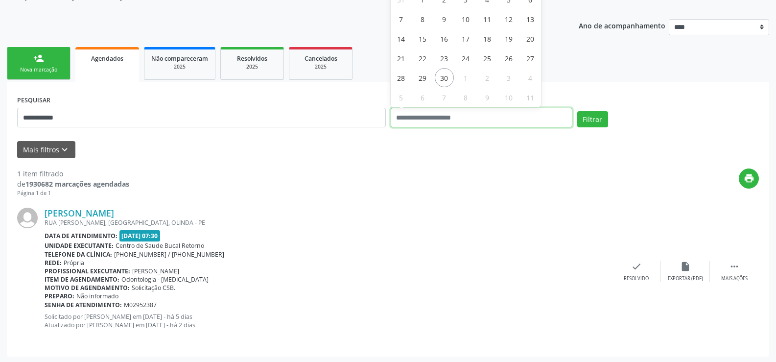
scroll to position [101, 0]
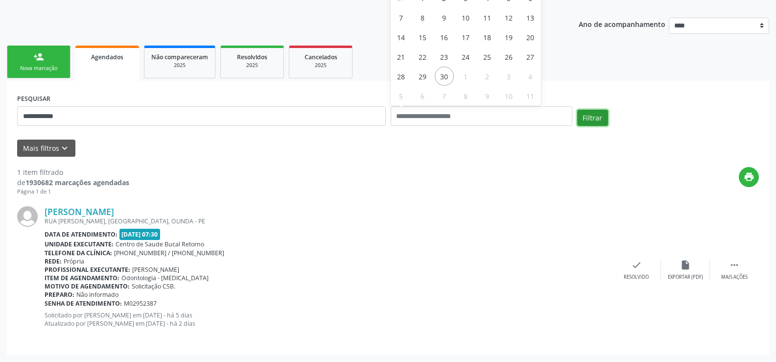
click at [593, 123] on button "Filtrar" at bounding box center [592, 118] width 31 height 17
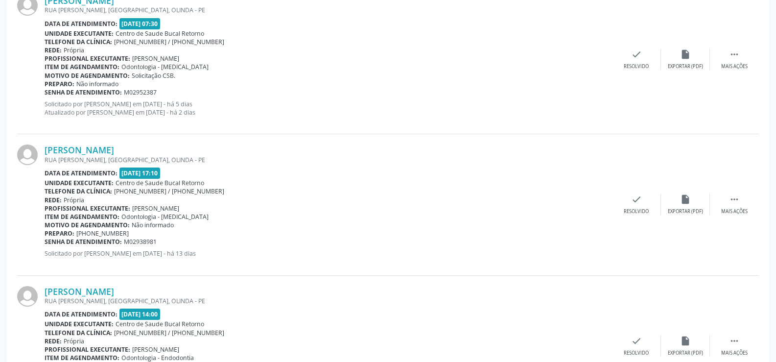
scroll to position [484, 0]
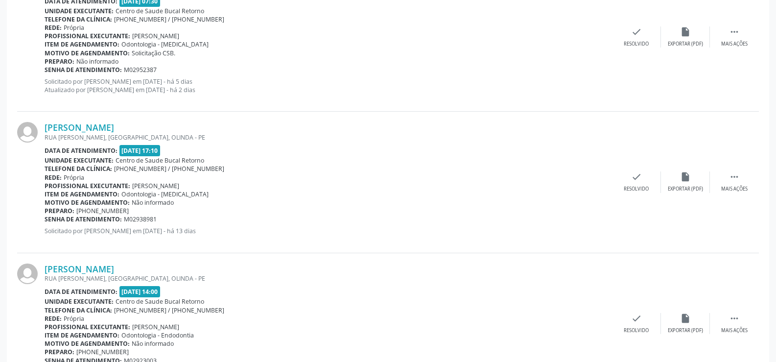
drag, startPoint x: 126, startPoint y: 191, endPoint x: 199, endPoint y: 185, distance: 72.7
click at [199, 185] on div "Josuel Braga Pinto RUA CLARISSE, AGUAZINHA, OLINDA - PE Data de atendimento: 13…" at bounding box center [328, 182] width 567 height 120
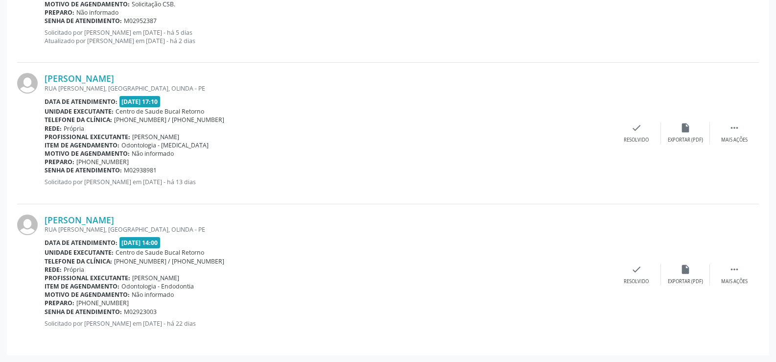
click at [161, 281] on span "Marcia Galvao Tavares de Melo" at bounding box center [155, 278] width 47 height 8
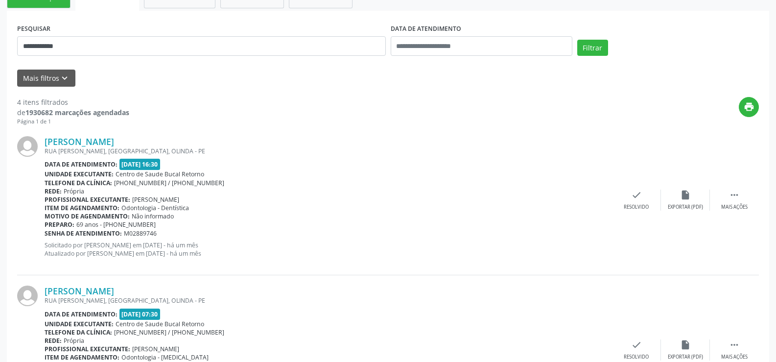
scroll to position [0, 0]
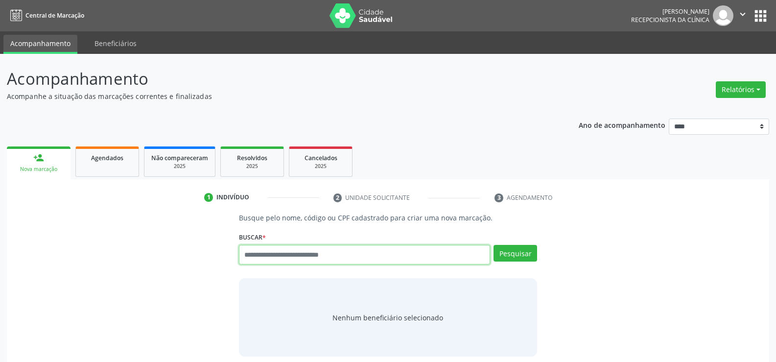
click at [253, 256] on input "text" at bounding box center [364, 255] width 251 height 20
type input "**********"
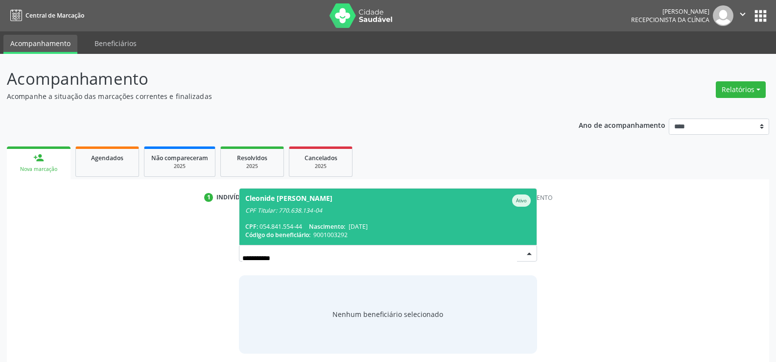
click at [307, 226] on div "CPF: 054.841.554-44 Nascimento: 07/06/1985" at bounding box center [387, 226] width 285 height 8
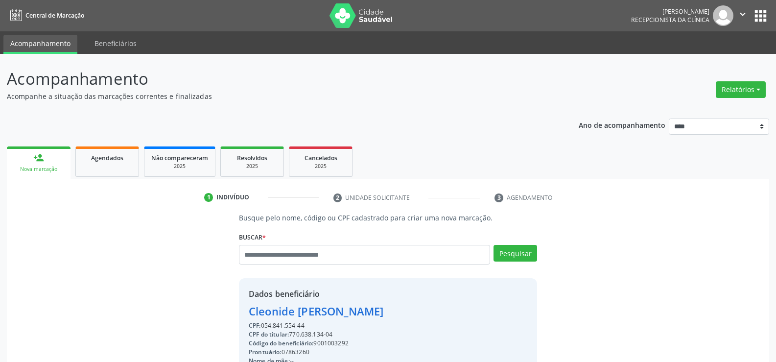
drag, startPoint x: 251, startPoint y: 310, endPoint x: 429, endPoint y: 310, distance: 178.2
copy div "Cleonide Barboza de Vasconcelos"
click at [104, 170] on link "Agendados" at bounding box center [107, 161] width 64 height 30
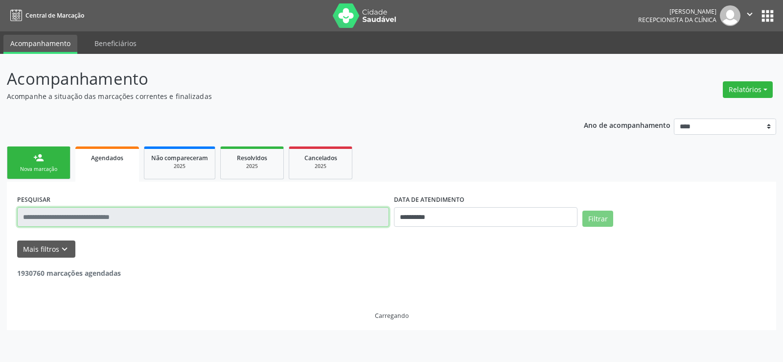
click at [84, 219] on input "text" at bounding box center [203, 217] width 372 height 20
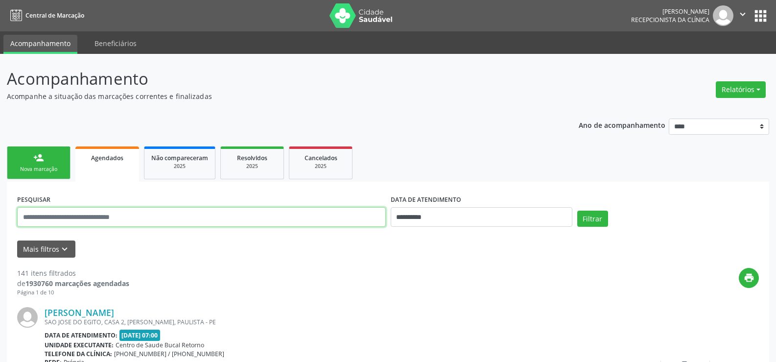
click at [85, 218] on input "text" at bounding box center [201, 217] width 369 height 20
paste input "**********"
type input "**********"
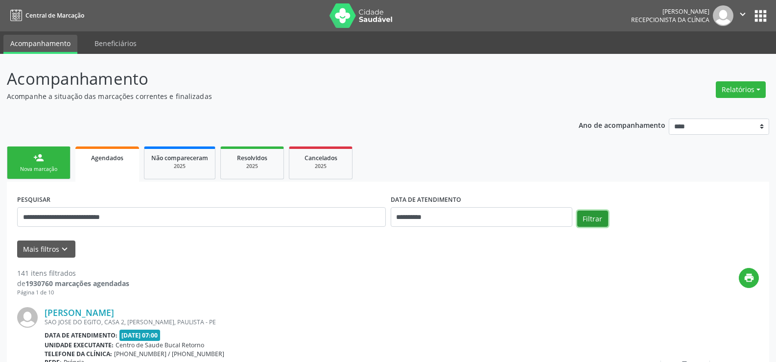
click at [592, 219] on button "Filtrar" at bounding box center [592, 219] width 31 height 17
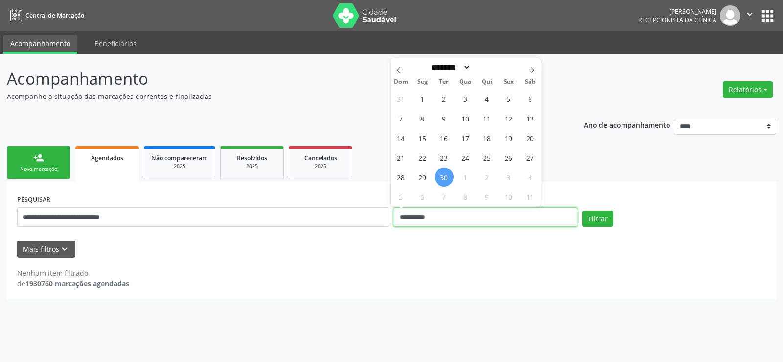
drag, startPoint x: 474, startPoint y: 212, endPoint x: 380, endPoint y: 218, distance: 93.7
click at [380, 218] on div "**********" at bounding box center [392, 213] width 754 height 42
click at [583, 211] on button "Filtrar" at bounding box center [598, 219] width 31 height 17
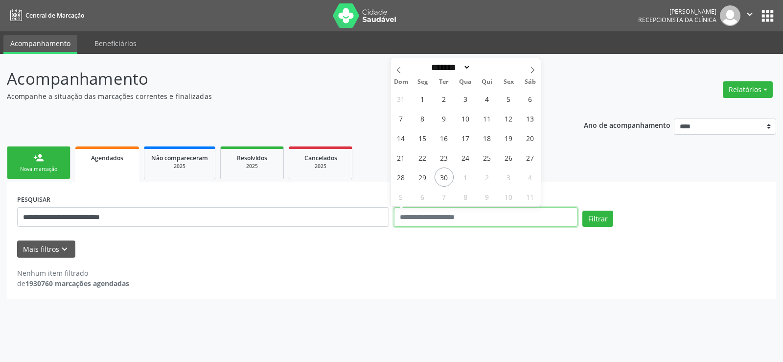
click at [583, 211] on button "Filtrar" at bounding box center [598, 219] width 31 height 17
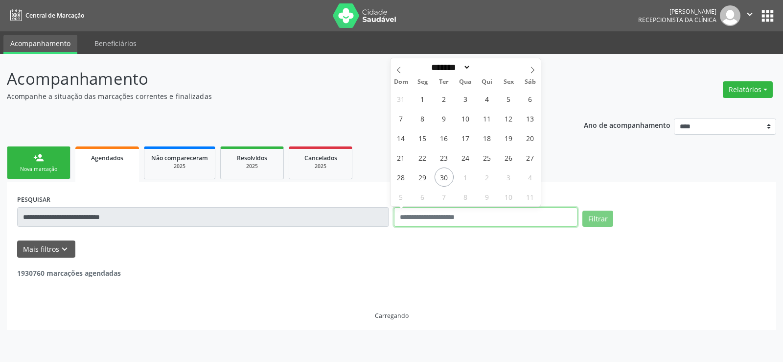
click at [583, 211] on button "Filtrar" at bounding box center [598, 219] width 31 height 17
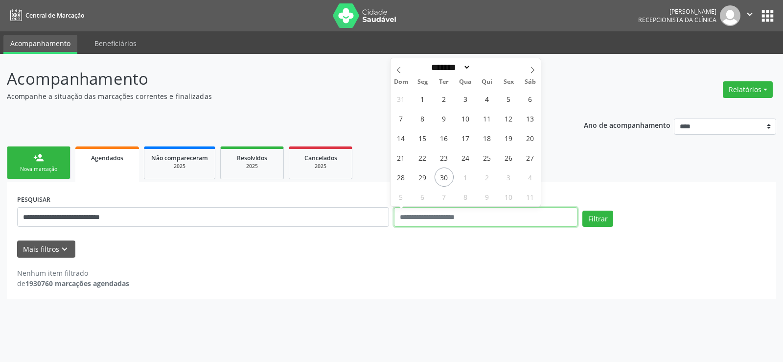
click at [583, 211] on button "Filtrar" at bounding box center [598, 219] width 31 height 17
click at [602, 223] on button "Filtrar" at bounding box center [598, 219] width 31 height 17
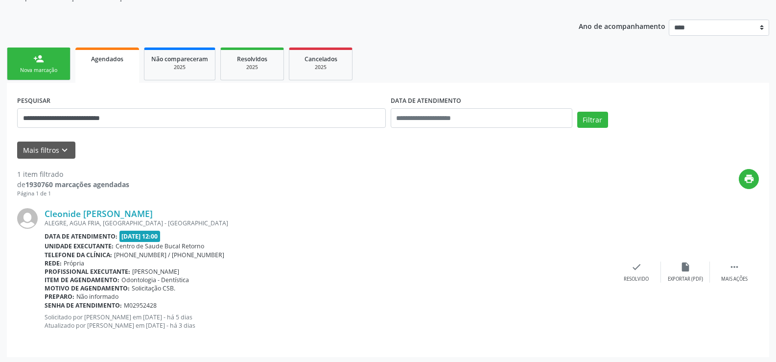
scroll to position [101, 0]
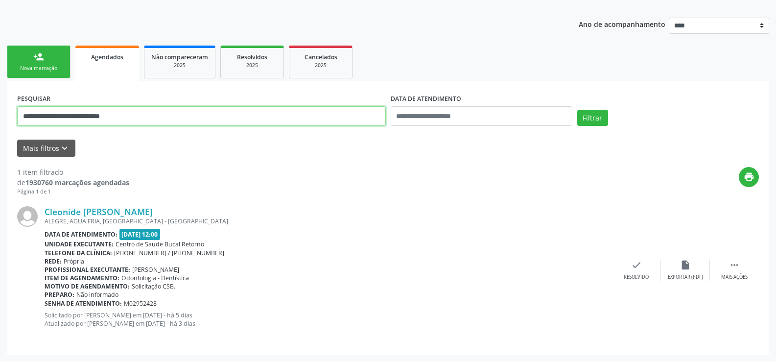
drag, startPoint x: 145, startPoint y: 119, endPoint x: 27, endPoint y: 123, distance: 117.6
click at [27, 123] on input "**********" at bounding box center [201, 116] width 369 height 20
type input "*"
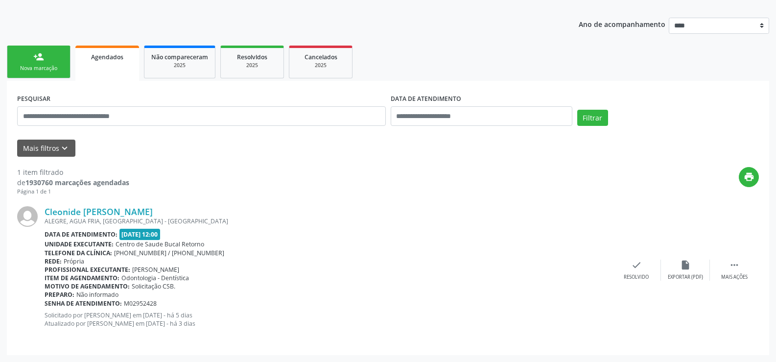
click at [49, 59] on link "person_add Nova marcação" at bounding box center [39, 62] width 64 height 33
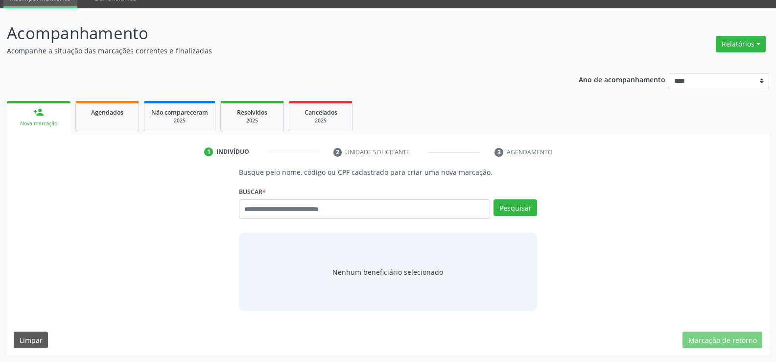
scroll to position [46, 0]
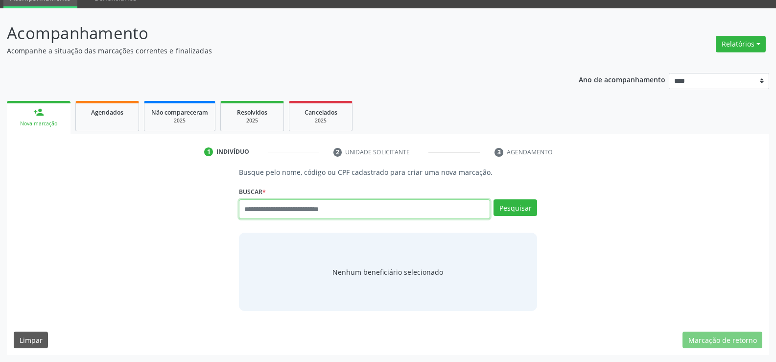
click at [290, 211] on input "text" at bounding box center [364, 209] width 251 height 20
type input "**********"
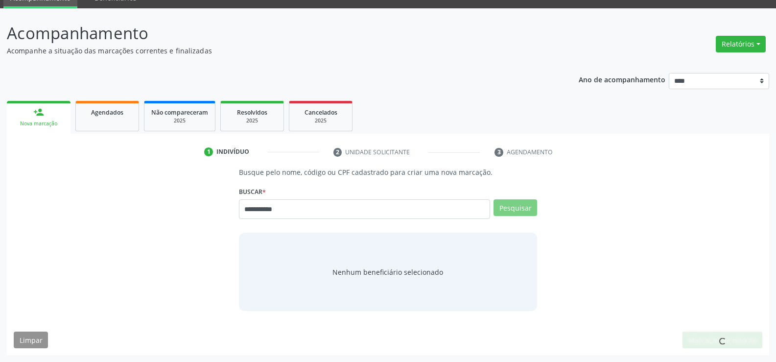
scroll to position [42, 0]
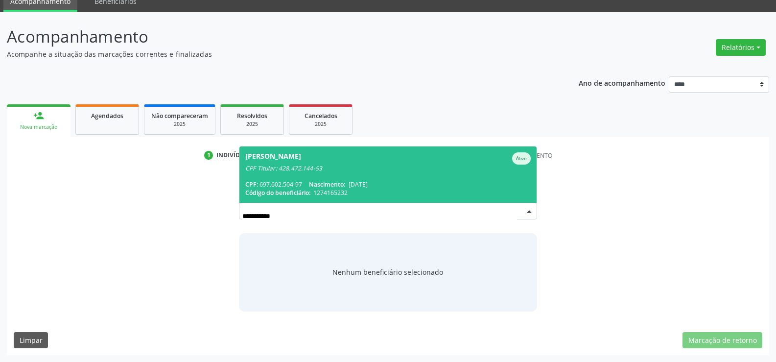
click at [296, 189] on span "Código do beneficiário:" at bounding box center [277, 193] width 65 height 8
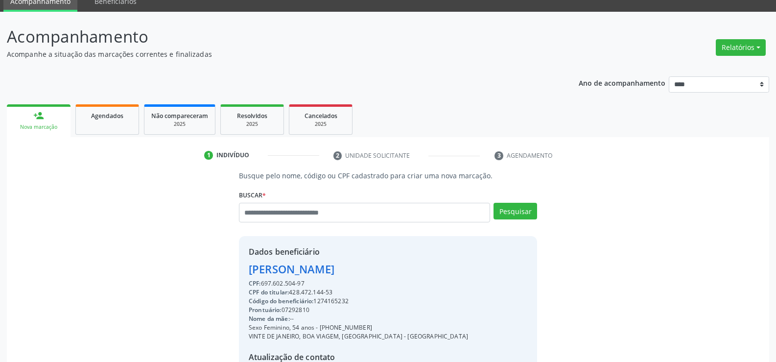
drag, startPoint x: 251, startPoint y: 270, endPoint x: 425, endPoint y: 266, distance: 174.4
click at [425, 266] on div "Dados beneficiário Nadja Andrea de Oliveira Mota CPF: 697.602.504-97 CPF do tit…" at bounding box center [388, 330] width 298 height 188
copy div "Nadja Andrea de Oliveira Mota"
click at [118, 121] on link "Agendados" at bounding box center [107, 119] width 64 height 30
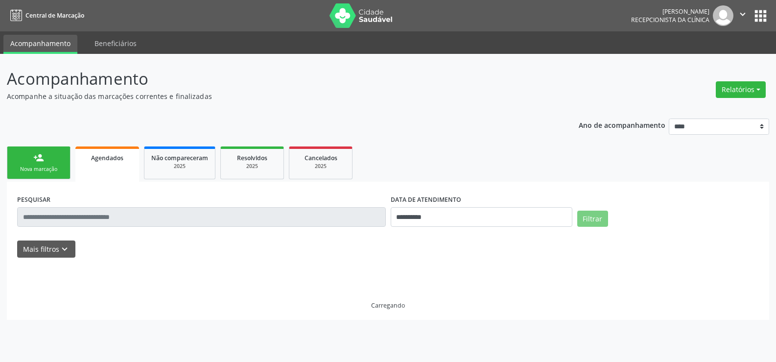
scroll to position [0, 0]
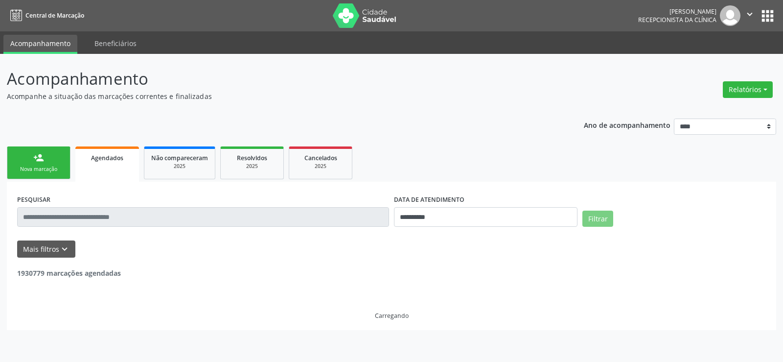
click at [78, 227] on div "PESQUISAR" at bounding box center [203, 213] width 377 height 42
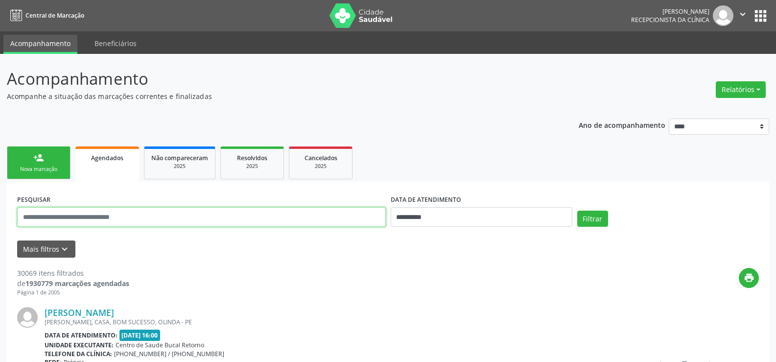
drag, startPoint x: 83, startPoint y: 216, endPoint x: 38, endPoint y: 221, distance: 45.3
click at [38, 221] on input "text" at bounding box center [201, 217] width 369 height 20
paste input "**********"
type input "**********"
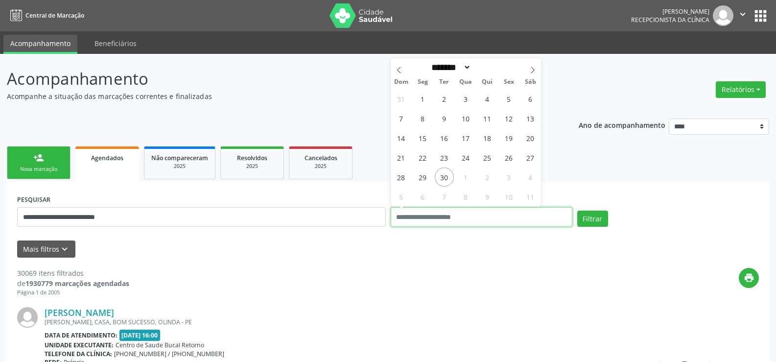
click at [577, 211] on button "Filtrar" at bounding box center [592, 219] width 31 height 17
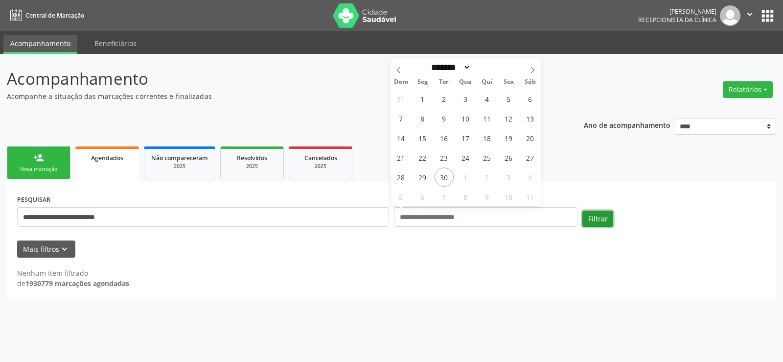
click at [594, 215] on button "Filtrar" at bounding box center [598, 219] width 31 height 17
click at [604, 214] on button "Filtrar" at bounding box center [598, 219] width 31 height 17
click at [595, 213] on button "Filtrar" at bounding box center [598, 219] width 31 height 17
click at [596, 222] on button "Filtrar" at bounding box center [598, 219] width 31 height 17
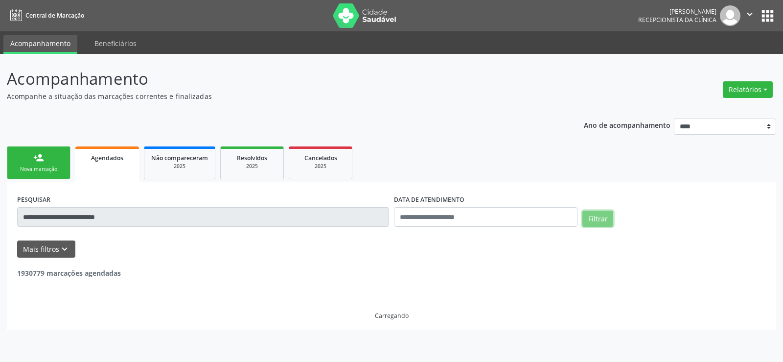
click at [596, 222] on button "Filtrar" at bounding box center [598, 219] width 31 height 17
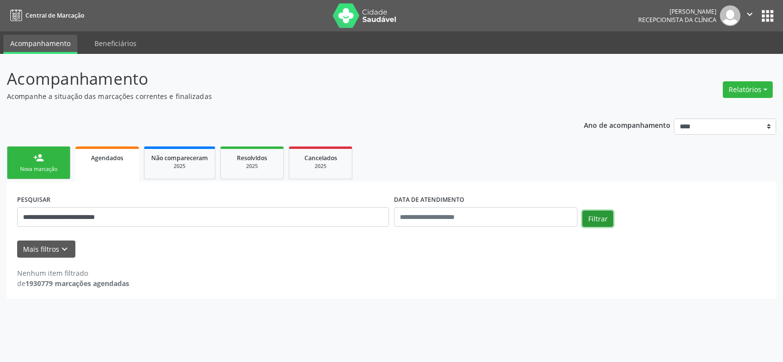
click at [596, 222] on button "Filtrar" at bounding box center [598, 219] width 31 height 17
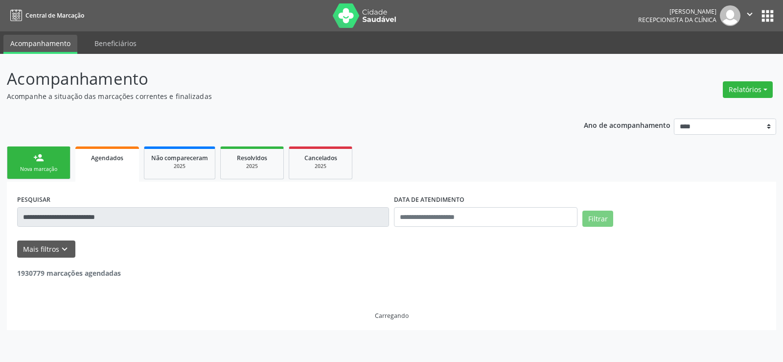
click at [596, 222] on button "Filtrar" at bounding box center [598, 219] width 31 height 17
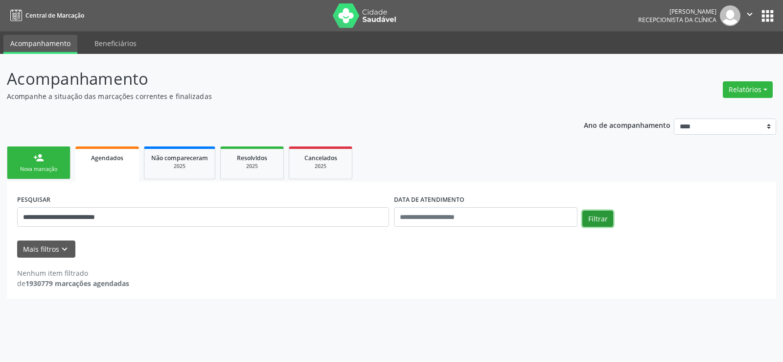
click at [596, 222] on button "Filtrar" at bounding box center [598, 219] width 31 height 17
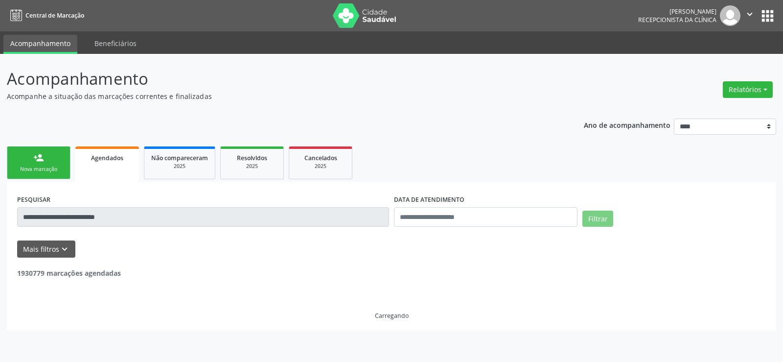
click at [596, 222] on button "Filtrar" at bounding box center [598, 219] width 31 height 17
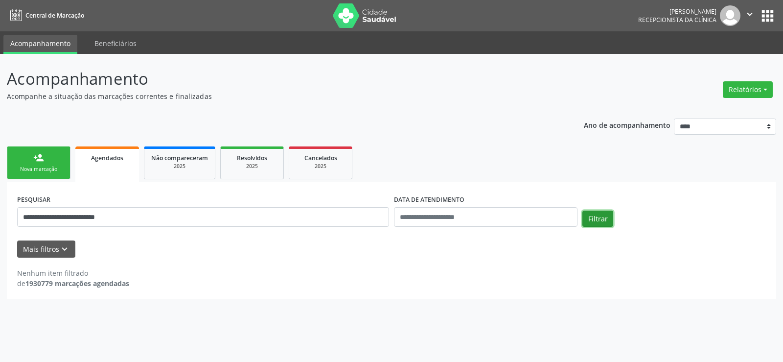
click at [602, 220] on button "Filtrar" at bounding box center [598, 219] width 31 height 17
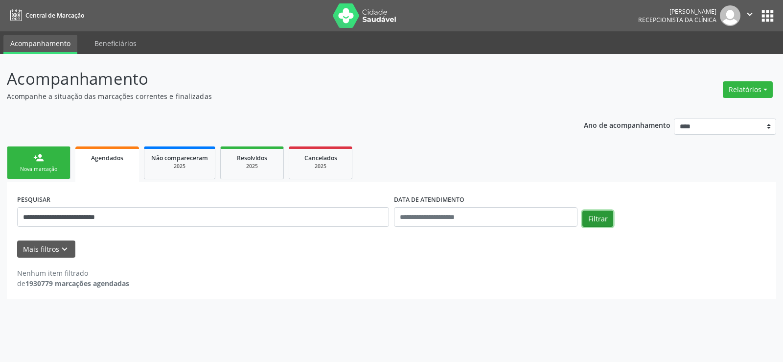
click at [601, 217] on button "Filtrar" at bounding box center [598, 219] width 31 height 17
click at [601, 216] on button "Filtrar" at bounding box center [598, 219] width 31 height 17
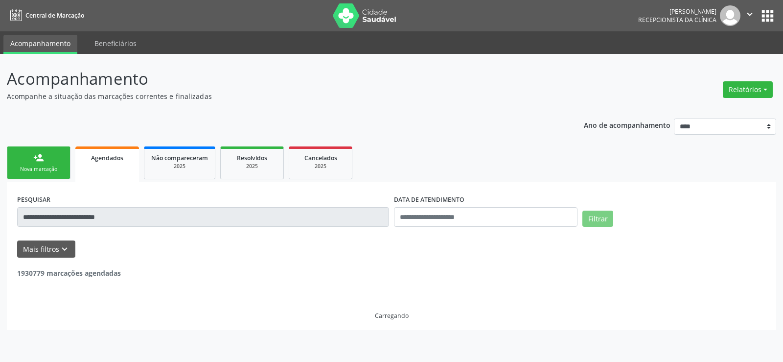
click at [601, 216] on button "Filtrar" at bounding box center [598, 219] width 31 height 17
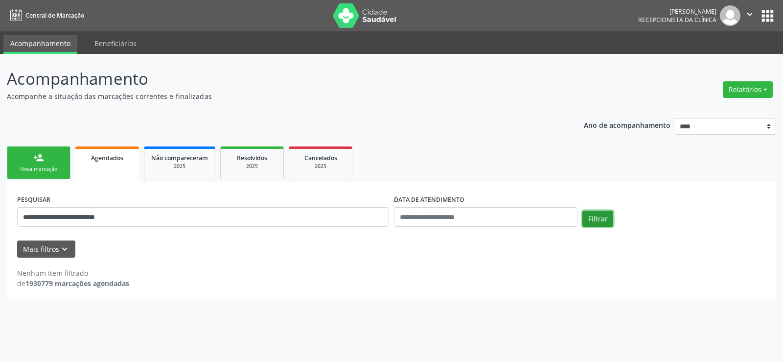
click at [601, 216] on button "Filtrar" at bounding box center [598, 219] width 31 height 17
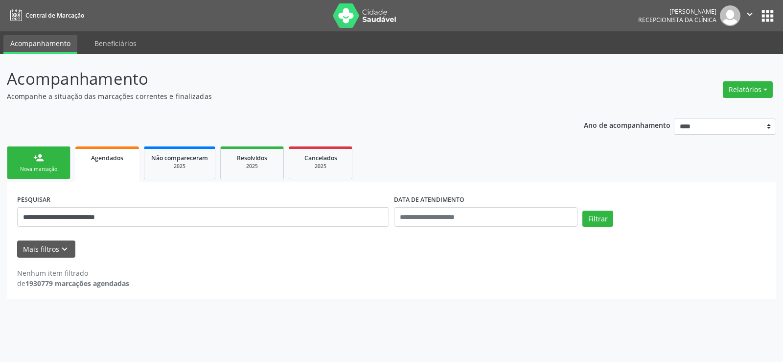
click at [39, 165] on link "person_add Nova marcação" at bounding box center [39, 162] width 64 height 33
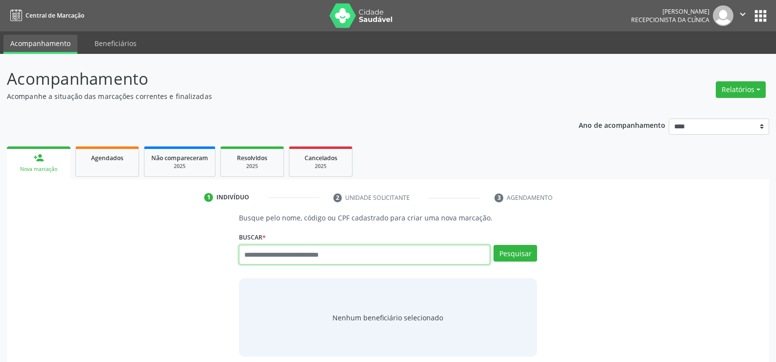
click at [312, 254] on input "text" at bounding box center [364, 255] width 251 height 20
type input "**********"
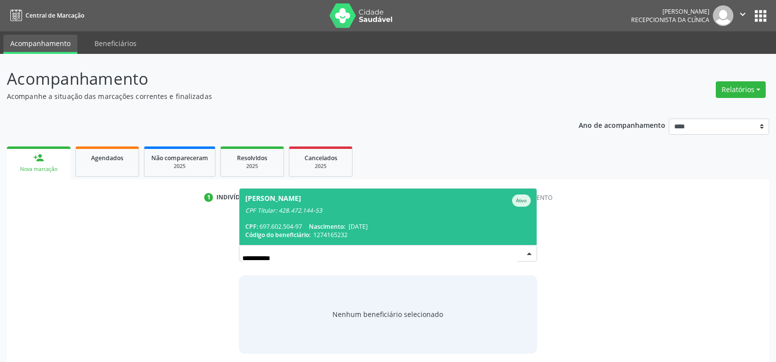
drag, startPoint x: 304, startPoint y: 217, endPoint x: 304, endPoint y: 243, distance: 26.0
click at [304, 217] on span "Nadja Andrea de Oliveira Mota Ativo CPF Titular: 428.472.144-53 CPF: 697.602.50…" at bounding box center [387, 217] width 297 height 56
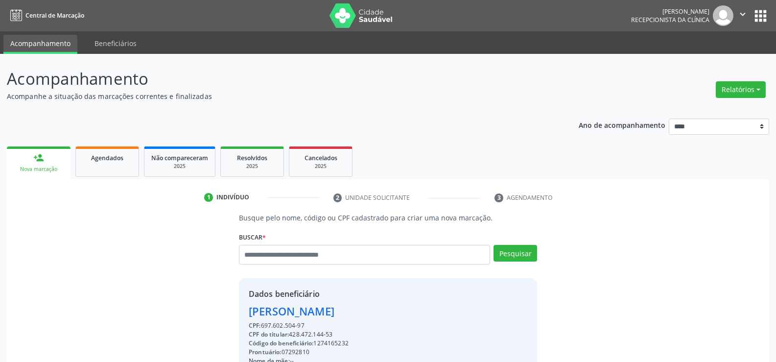
drag, startPoint x: 307, startPoint y: 327, endPoint x: 234, endPoint y: 310, distance: 74.8
click at [234, 310] on div "Busque pelo nome, código ou CPF cadastrado para criar uma nova marcação. Buscar…" at bounding box center [388, 340] width 312 height 254
copy div "Nadja Andrea de Oliveira Mota CPF: 697.602.504-97"
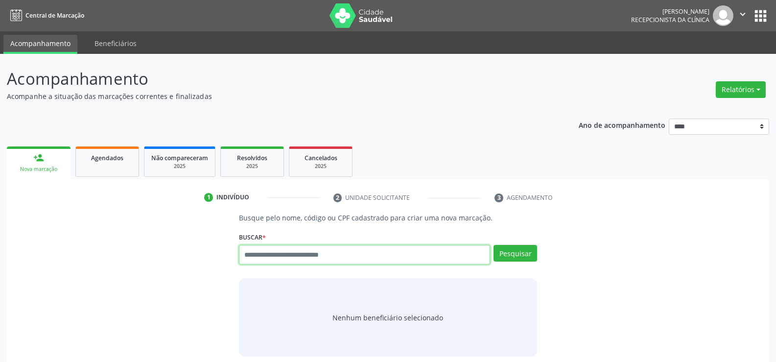
click at [272, 260] on input "text" at bounding box center [364, 255] width 251 height 20
type input "**********"
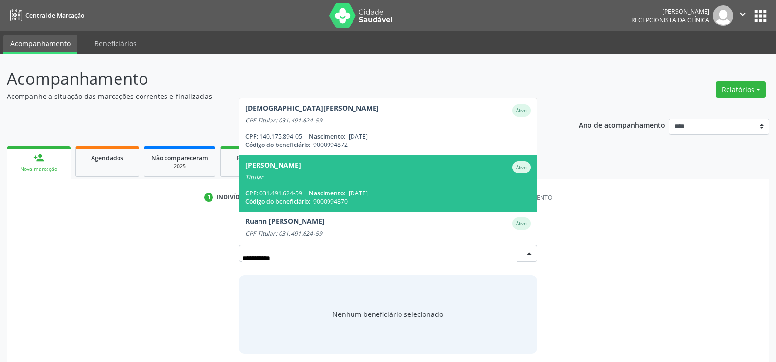
click at [273, 190] on div "CPF: 031.491.624-59 Nascimento: 16/09/1979" at bounding box center [387, 193] width 285 height 8
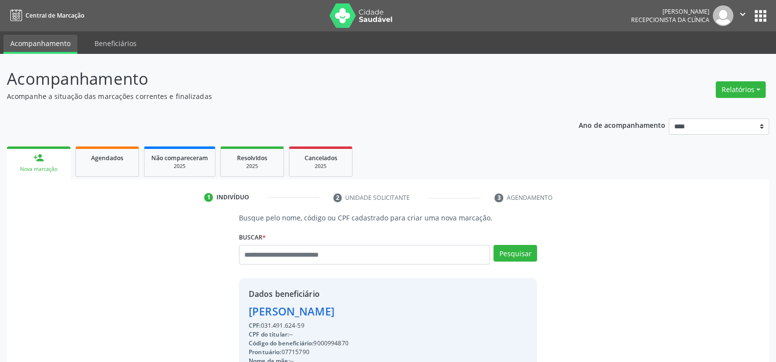
drag, startPoint x: 307, startPoint y: 327, endPoint x: 220, endPoint y: 313, distance: 87.3
click at [220, 313] on div "Busque pelo nome, código ou CPF cadastrado para criar uma nova marcação. Buscar…" at bounding box center [388, 340] width 749 height 254
copy div "Jucylene Claudino de Almeida CPF: 031.491.624-59"
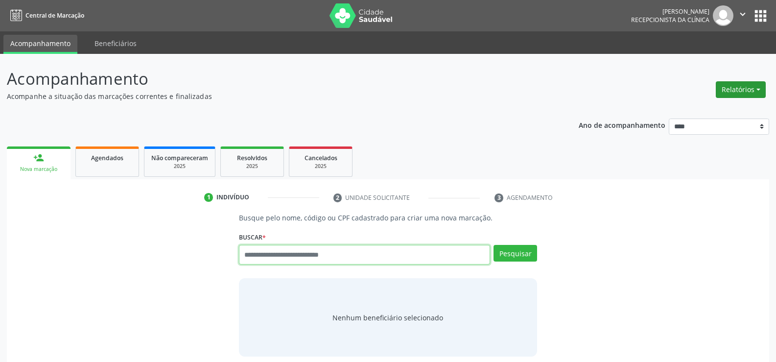
click at [736, 86] on button "Relatórios" at bounding box center [741, 89] width 50 height 17
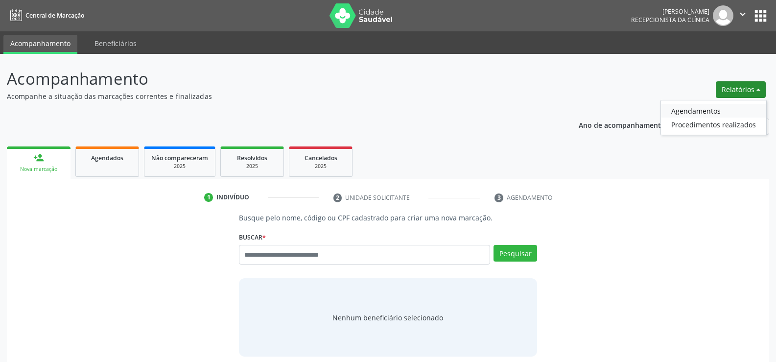
click at [716, 110] on link "Agendamentos" at bounding box center [713, 111] width 105 height 14
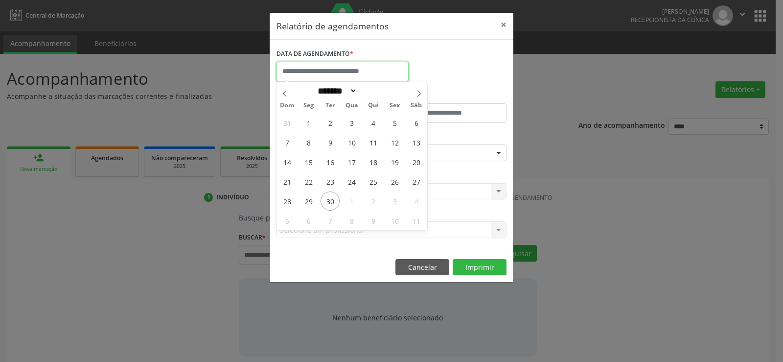
click at [383, 74] on input "text" at bounding box center [343, 72] width 132 height 20
click at [331, 206] on span "30" at bounding box center [330, 200] width 19 height 19
type input "**********"
click at [331, 206] on span "30" at bounding box center [330, 200] width 19 height 19
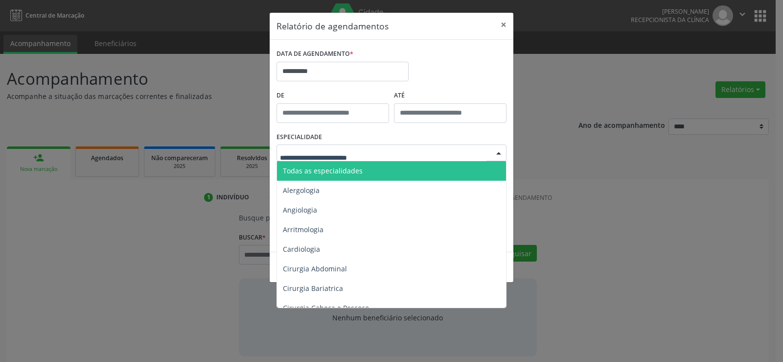
click at [348, 161] on div "Todas as especialidades Alergologia Angiologia Arritmologia Cardiologia Cirurgi…" at bounding box center [392, 152] width 230 height 17
click at [343, 177] on span "Todas as especialidades" at bounding box center [392, 171] width 231 height 20
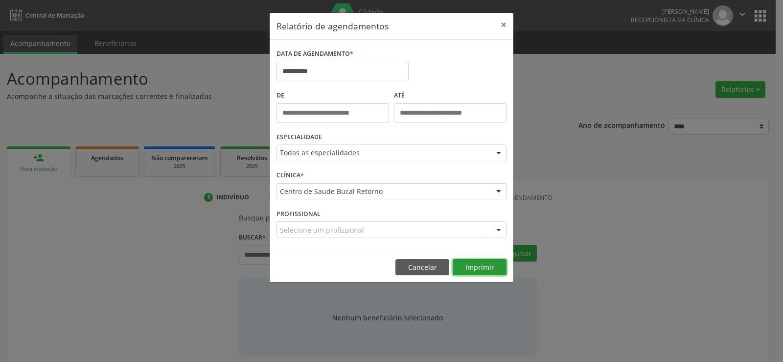
click at [464, 263] on button "Imprimir" at bounding box center [480, 267] width 54 height 17
click at [426, 265] on button "Cancelar" at bounding box center [423, 267] width 54 height 17
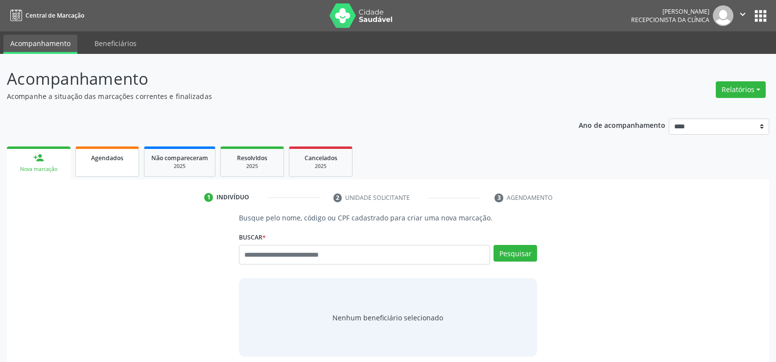
click at [111, 160] on span "Agendados" at bounding box center [107, 158] width 32 height 8
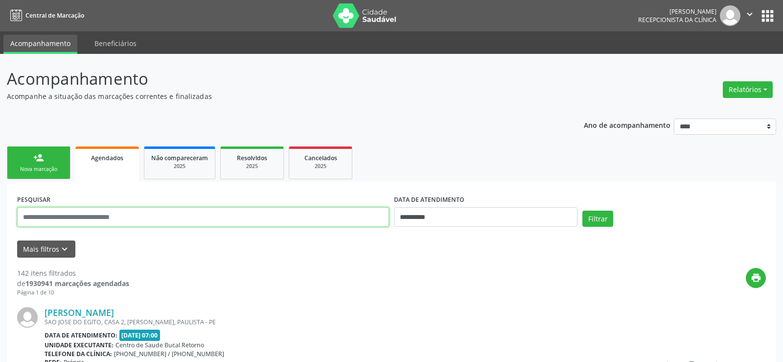
click at [106, 216] on input "text" at bounding box center [203, 217] width 372 height 20
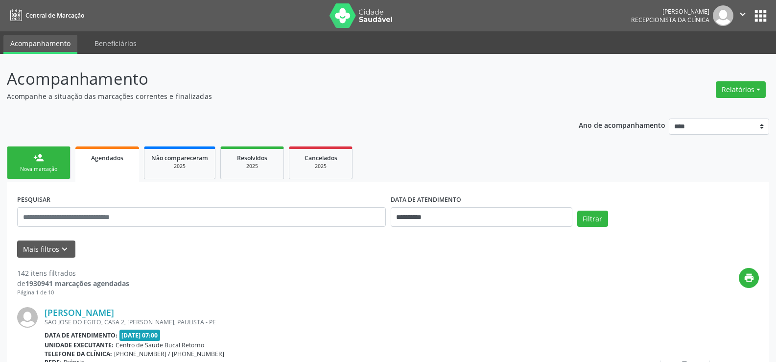
click at [60, 164] on link "person_add Nova marcação" at bounding box center [39, 162] width 64 height 33
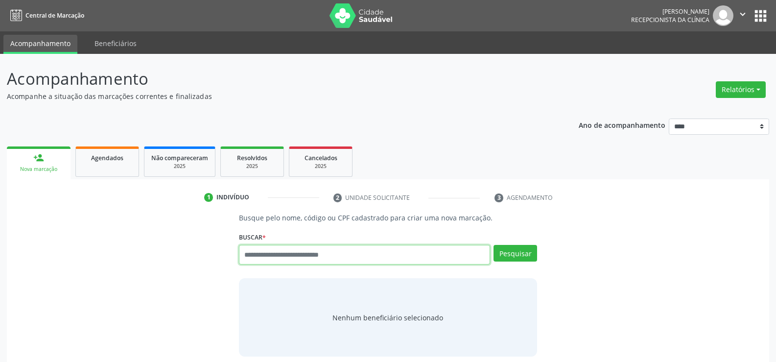
click at [276, 252] on input "text" at bounding box center [364, 255] width 251 height 20
type input "**********"
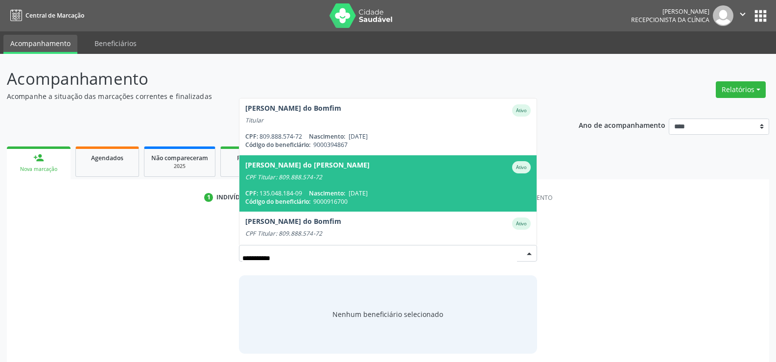
click at [283, 182] on span "Paulo Sergio do Bomfim Filho Ativo CPF Titular: 809.888.574-72 CPF: 135.048.184…" at bounding box center [387, 183] width 297 height 56
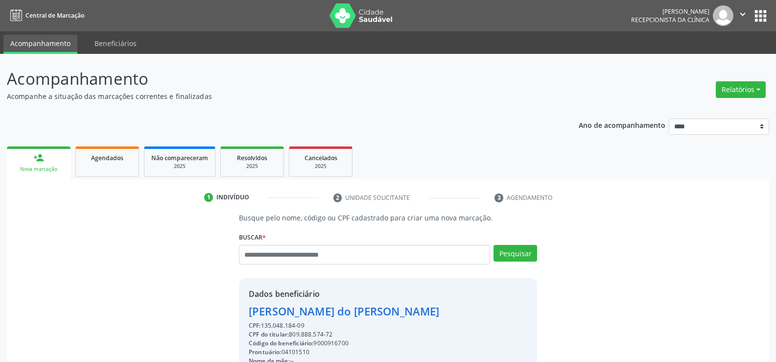
drag, startPoint x: 290, startPoint y: 334, endPoint x: 346, endPoint y: 331, distance: 55.9
click at [346, 331] on div "CPF do titular: 809.888.574-72" at bounding box center [373, 334] width 249 height 9
drag, startPoint x: 292, startPoint y: 331, endPoint x: 348, endPoint y: 331, distance: 55.8
click at [348, 331] on div "CPF do titular: 809.888.574-72" at bounding box center [373, 334] width 249 height 9
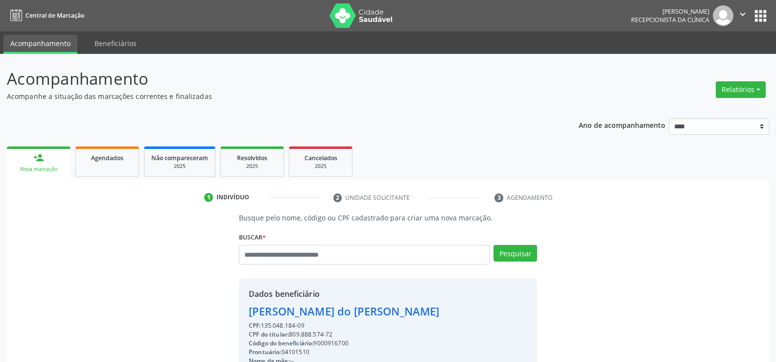
copy div "809.888.574-72"
click at [264, 252] on input "text" at bounding box center [364, 255] width 251 height 20
paste input "**********"
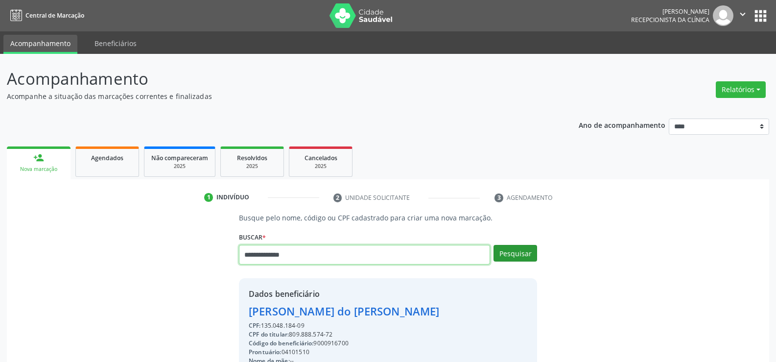
type input "**********"
click at [511, 252] on button "Pesquisar" at bounding box center [516, 253] width 44 height 17
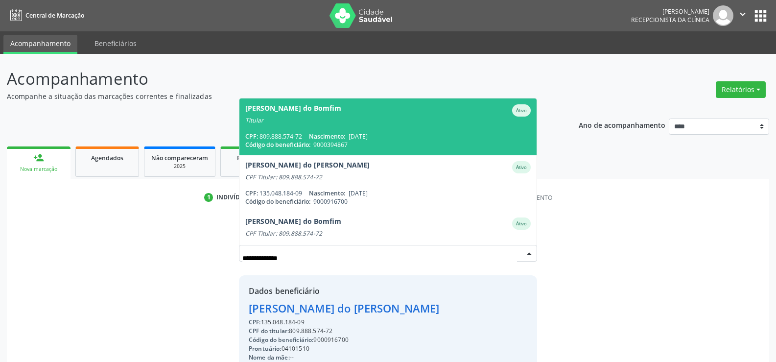
click at [340, 142] on span "9000394867" at bounding box center [330, 145] width 34 height 8
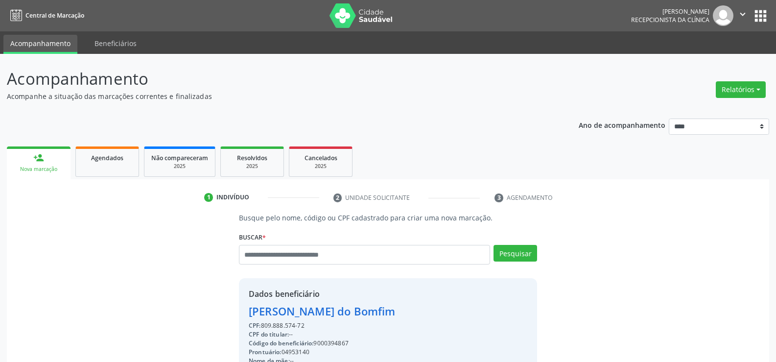
drag, startPoint x: 309, startPoint y: 326, endPoint x: 244, endPoint y: 313, distance: 65.9
copy div "Paulo Sergio do Bomfim CPF: 809.888.574-72"
click at [259, 257] on input "text" at bounding box center [364, 255] width 251 height 20
click at [283, 256] on input "text" at bounding box center [364, 255] width 251 height 20
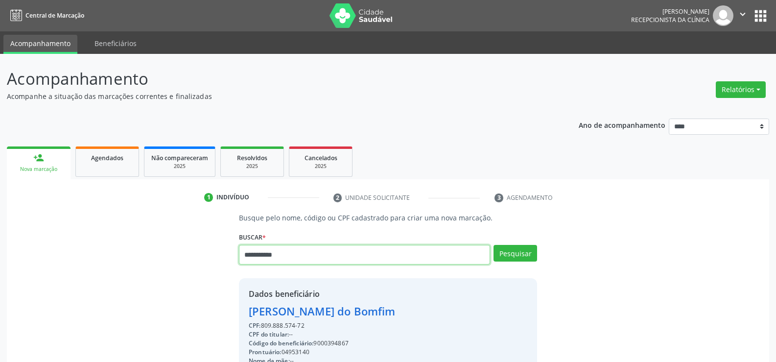
type input "**********"
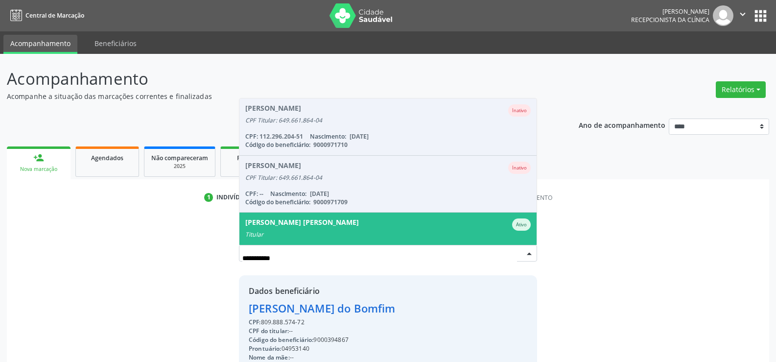
click at [300, 229] on div "Maria Aparecida Bruno Silva" at bounding box center [302, 224] width 114 height 12
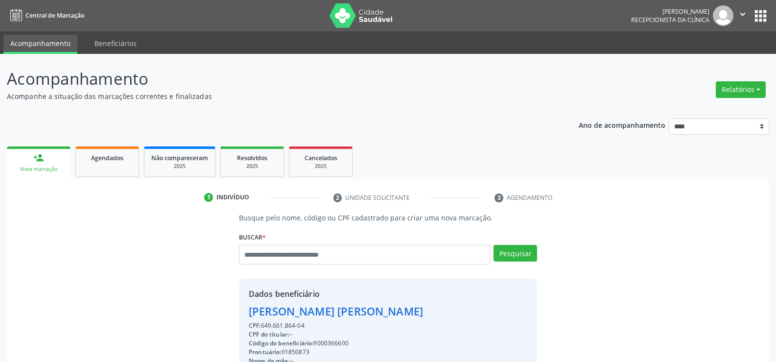
drag, startPoint x: 304, startPoint y: 326, endPoint x: 238, endPoint y: 309, distance: 67.8
copy div "Maria Aparecida Bruno Silva CPF: 649.661.864-04"
click at [106, 177] on ul "person_add Nova marcação Agendados Não compareceram 2025 Resolvidos 2025 Cancel…" at bounding box center [388, 161] width 762 height 35
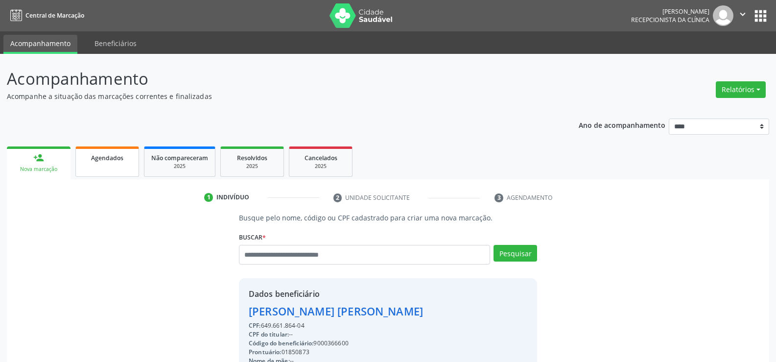
click at [90, 146] on link "Agendados" at bounding box center [107, 161] width 64 height 30
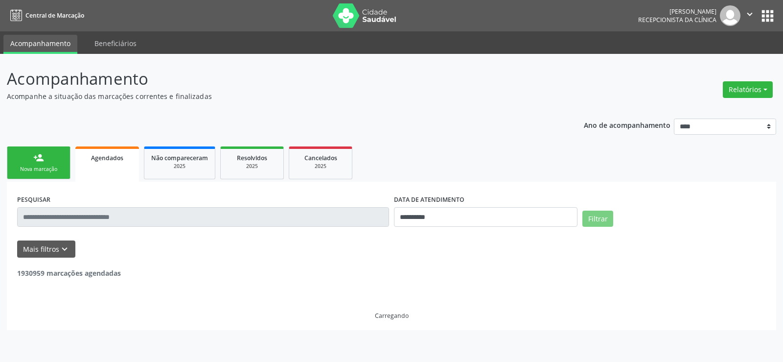
click at [88, 212] on input "text" at bounding box center [203, 217] width 372 height 20
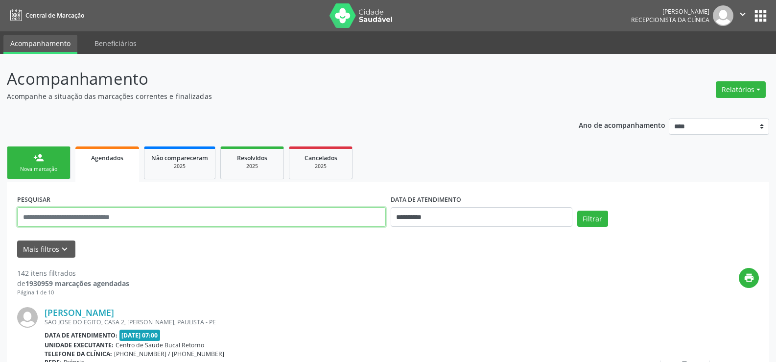
click at [76, 208] on input "text" at bounding box center [201, 217] width 369 height 20
type input "**********"
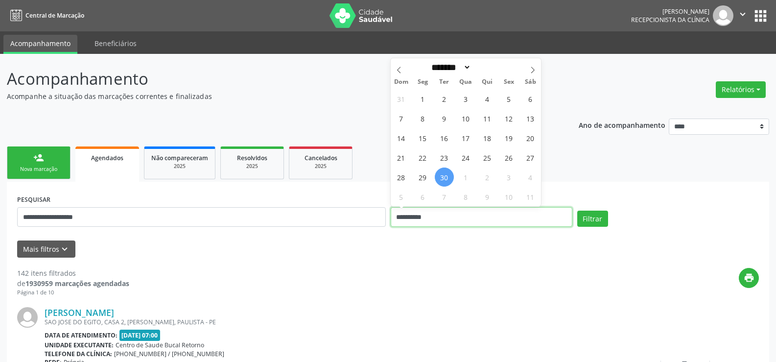
drag, startPoint x: 458, startPoint y: 218, endPoint x: 378, endPoint y: 221, distance: 80.4
click at [378, 221] on div "**********" at bounding box center [388, 213] width 747 height 42
click at [577, 211] on button "Filtrar" at bounding box center [592, 219] width 31 height 17
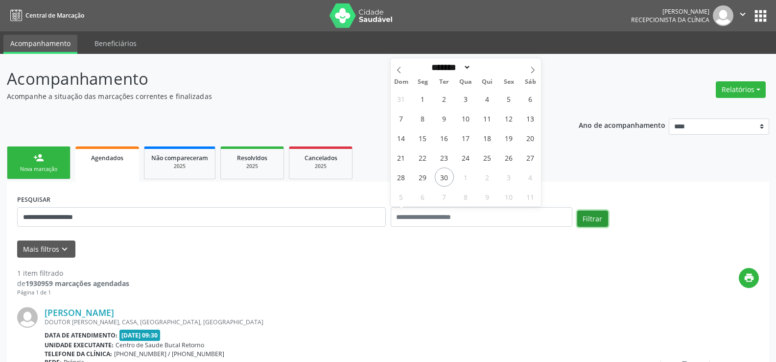
click at [601, 219] on button "Filtrar" at bounding box center [592, 219] width 31 height 17
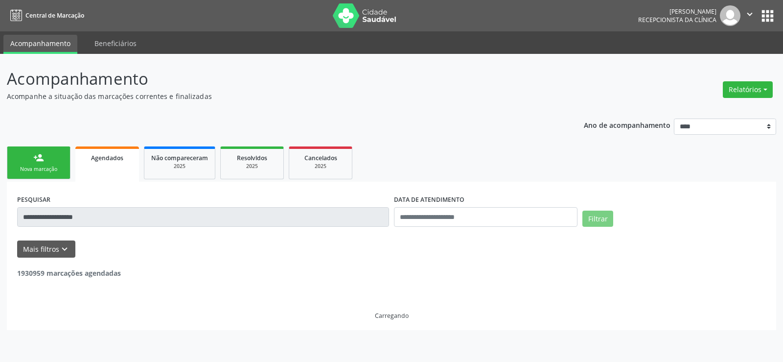
click at [601, 219] on button "Filtrar" at bounding box center [598, 219] width 31 height 17
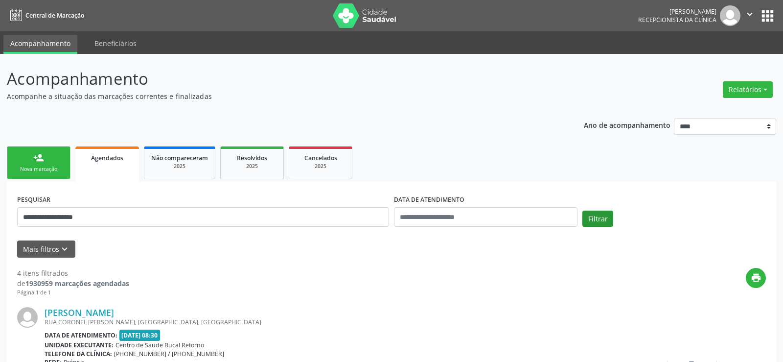
click at [601, 219] on button "Filtrar" at bounding box center [598, 219] width 31 height 17
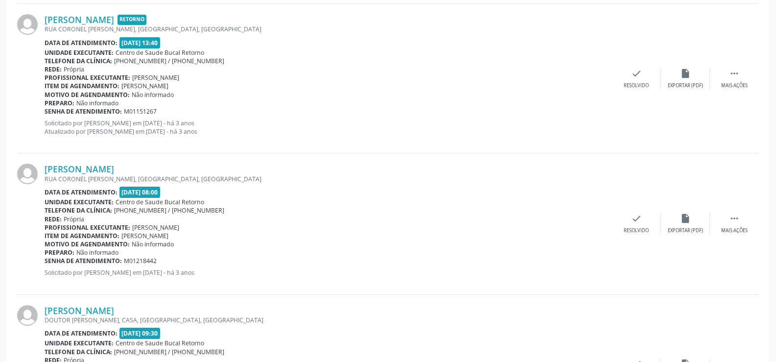
scroll to position [541, 0]
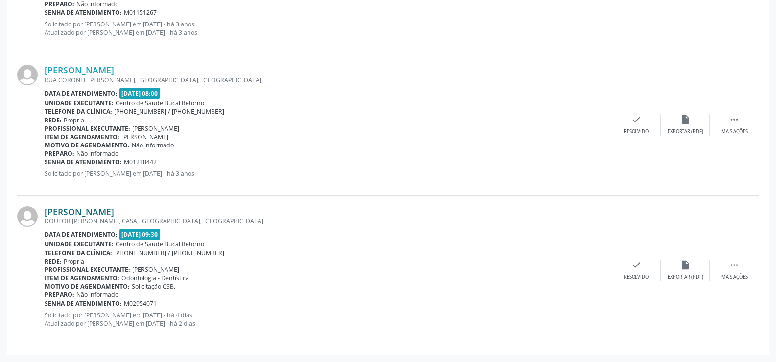
click at [55, 210] on link "Elipse Alves Pereira" at bounding box center [80, 211] width 70 height 11
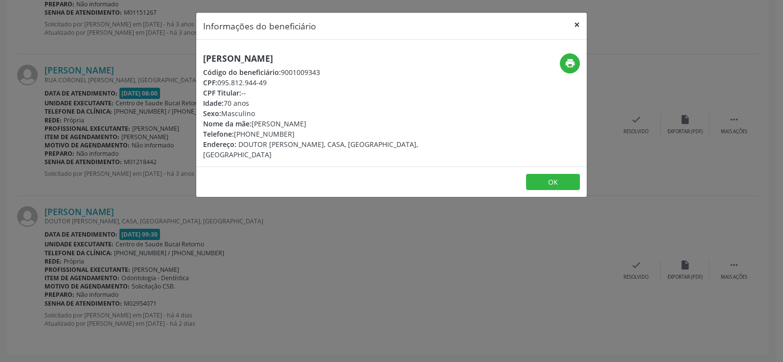
click at [575, 24] on button "×" at bounding box center [577, 25] width 20 height 24
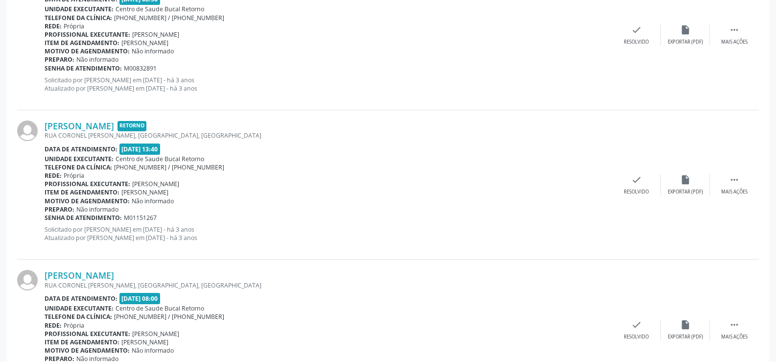
scroll to position [149, 0]
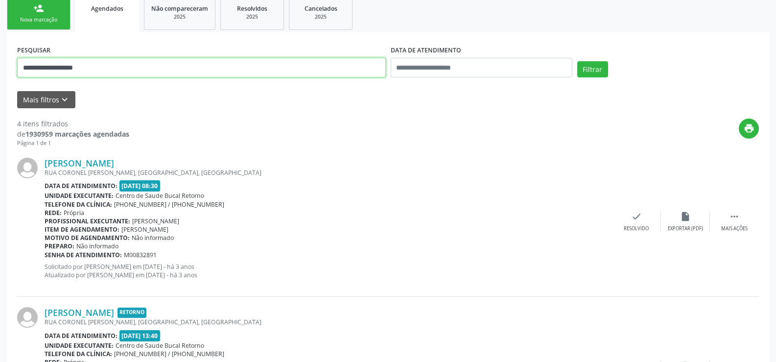
drag, startPoint x: 92, startPoint y: 68, endPoint x: 0, endPoint y: 68, distance: 91.6
click at [0, 68] on div "**********" at bounding box center [388, 329] width 776 height 849
click at [318, 8] on span "Cancelados" at bounding box center [321, 8] width 33 height 8
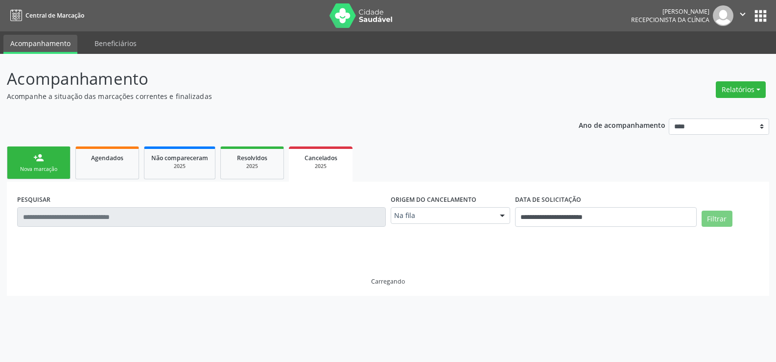
scroll to position [0, 0]
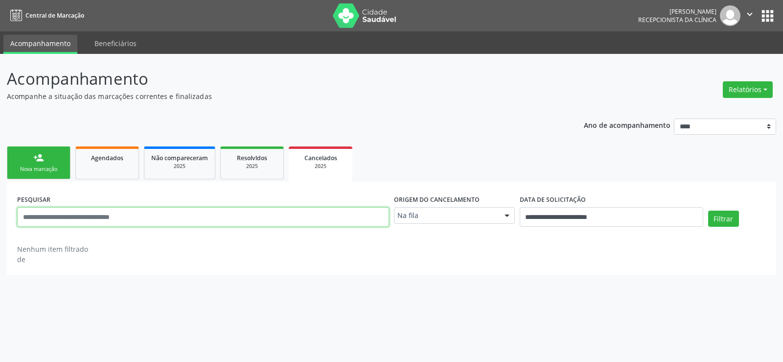
click at [56, 215] on input "text" at bounding box center [203, 217] width 372 height 20
paste input "**********"
type input "**********"
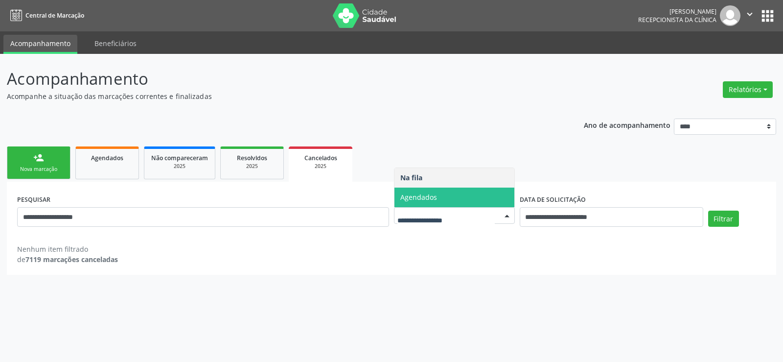
drag, startPoint x: 413, startPoint y: 205, endPoint x: 423, endPoint y: 199, distance: 11.6
click at [413, 205] on span "Agendados" at bounding box center [455, 198] width 120 height 20
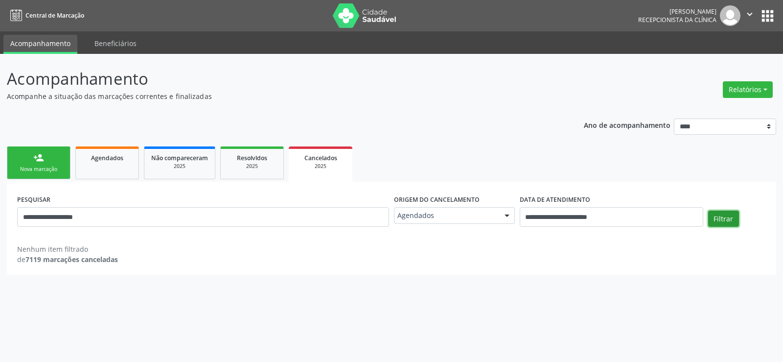
click at [728, 222] on button "Filtrar" at bounding box center [724, 219] width 31 height 17
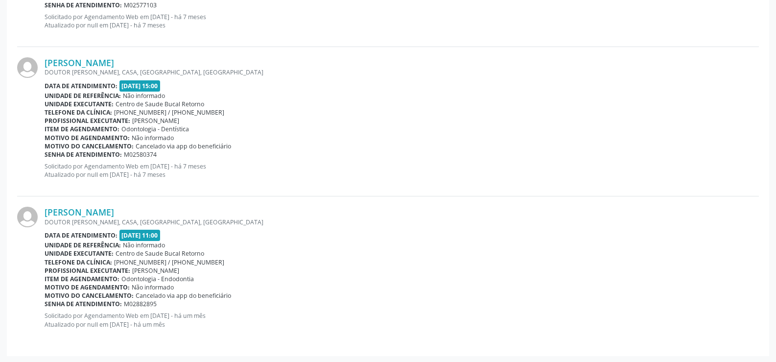
scroll to position [971, 0]
click at [58, 208] on link "Elipse Alves Pereira" at bounding box center [80, 211] width 70 height 11
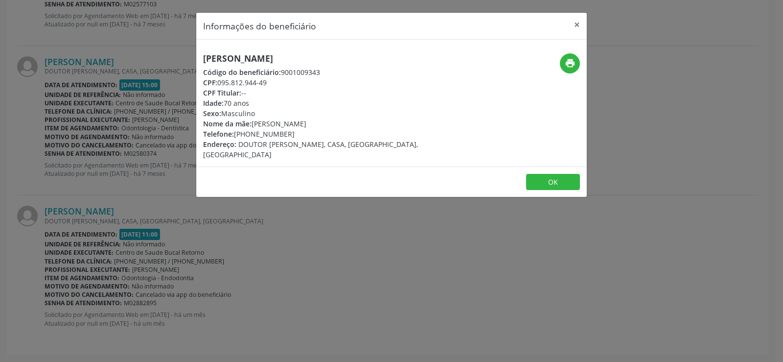
drag, startPoint x: 204, startPoint y: 57, endPoint x: 293, endPoint y: 54, distance: 89.2
click at [293, 54] on h5 "Elipse Alves Pereira" at bounding box center [326, 58] width 247 height 10
copy h5 "Elipse Alves Pereira"
click at [573, 179] on button "OK" at bounding box center [553, 182] width 54 height 17
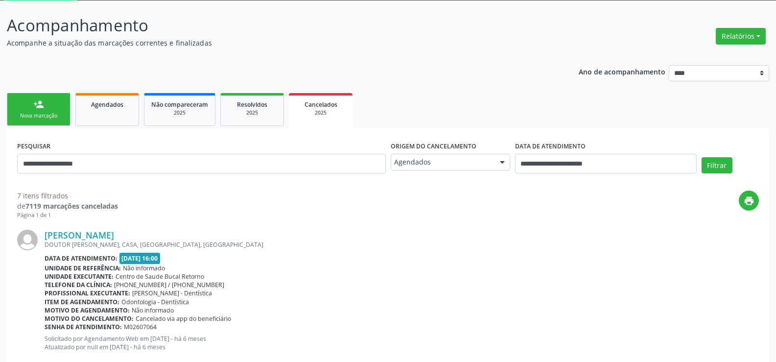
scroll to position [0, 0]
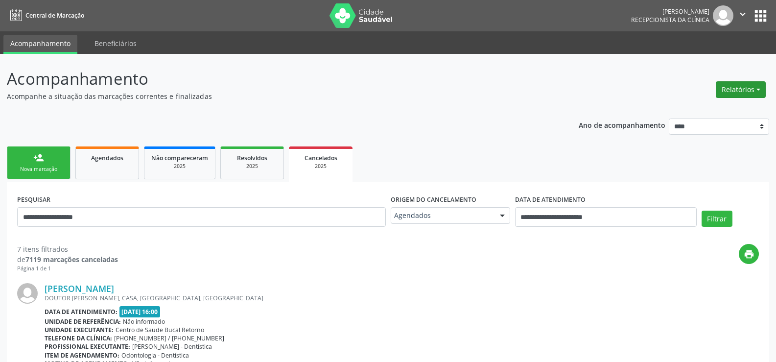
click at [742, 84] on button "Relatórios" at bounding box center [741, 89] width 50 height 17
click at [720, 109] on link "Agendamentos" at bounding box center [713, 111] width 105 height 14
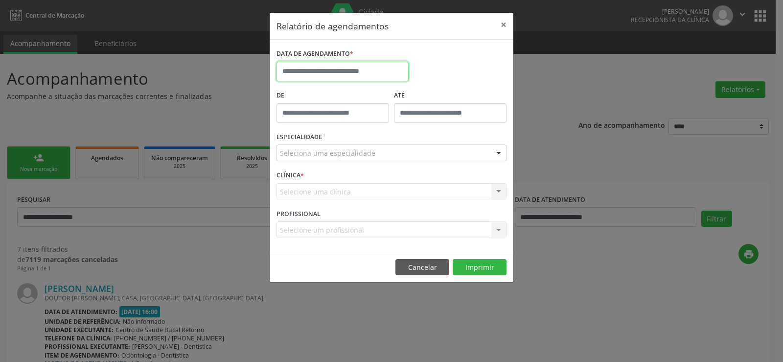
click at [320, 68] on input "text" at bounding box center [343, 72] width 132 height 20
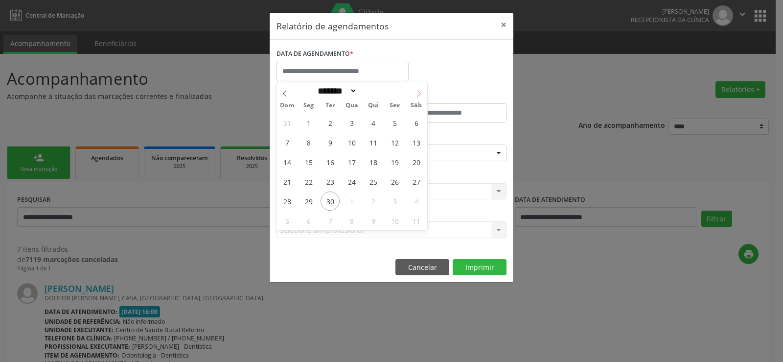
click at [416, 94] on icon at bounding box center [419, 93] width 7 height 7
select select "*"
click at [377, 116] on span "2" at bounding box center [373, 122] width 19 height 19
type input "**********"
click at [377, 116] on span "2" at bounding box center [373, 122] width 19 height 19
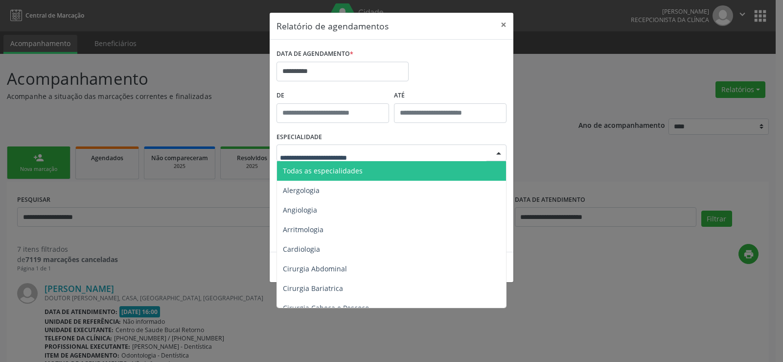
click at [357, 171] on span "Todas as especialidades" at bounding box center [323, 170] width 80 height 9
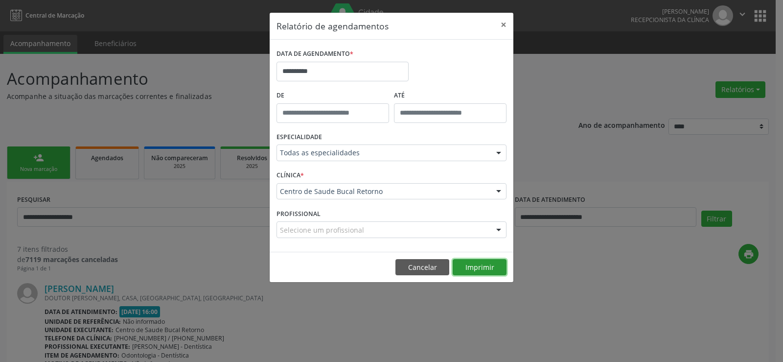
click at [474, 268] on button "Imprimir" at bounding box center [480, 267] width 54 height 17
click at [437, 270] on button "Cancelar" at bounding box center [423, 267] width 54 height 17
